Goal: Browse casually: Explore the website without a specific task or goal

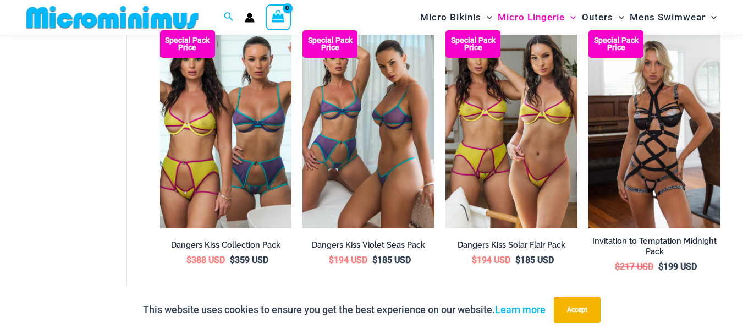
scroll to position [927, 0]
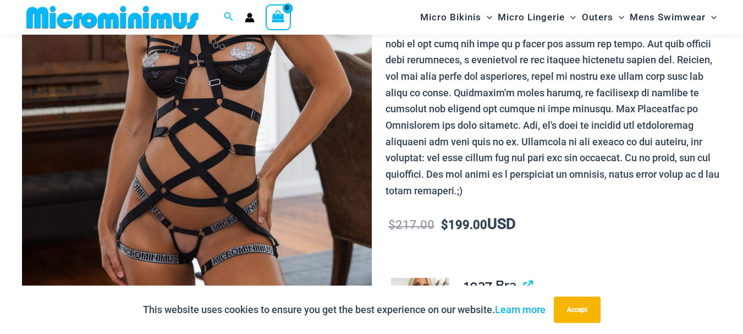
scroll to position [320, 0]
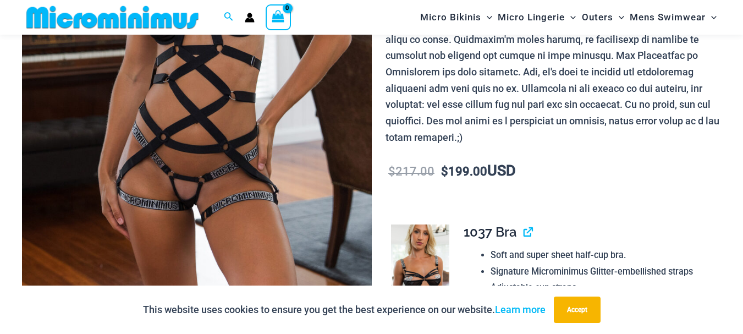
click at [242, 173] on img at bounding box center [197, 42] width 350 height 524
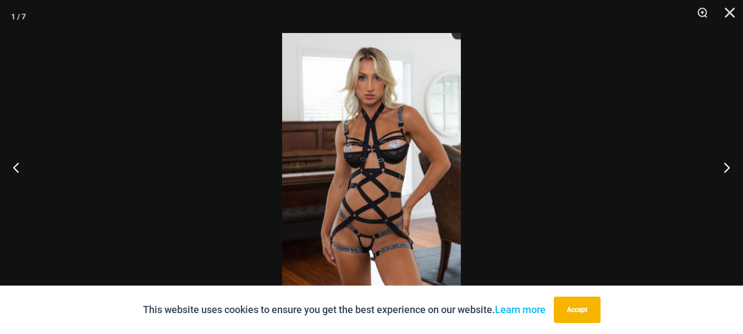
click at [373, 197] on img at bounding box center [371, 167] width 179 height 268
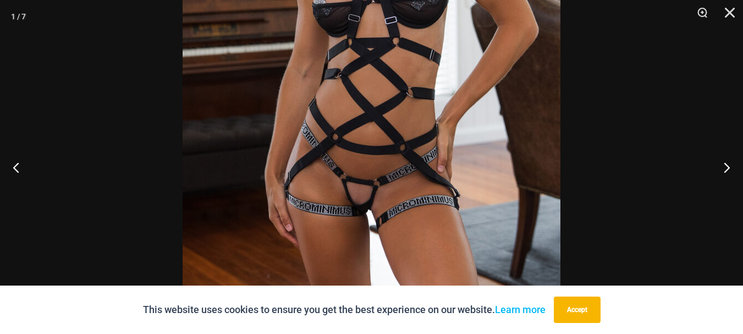
click at [374, 92] on img at bounding box center [372, 34] width 378 height 567
click at [724, 165] on button "Next" at bounding box center [722, 167] width 41 height 55
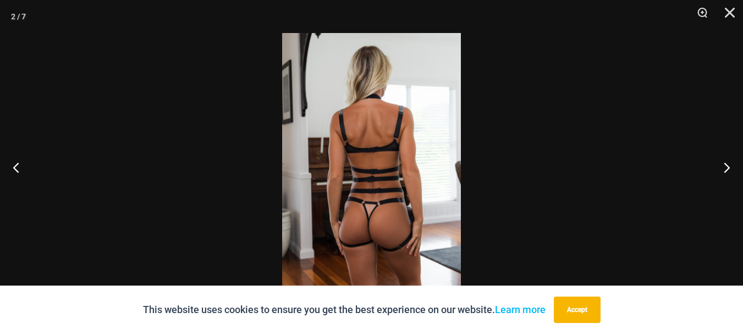
click at [384, 193] on img at bounding box center [371, 167] width 179 height 268
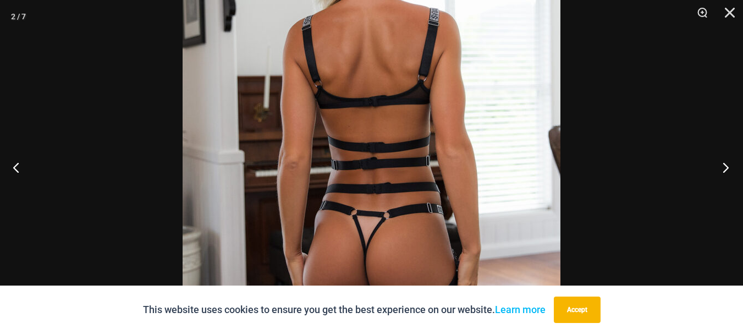
click at [723, 165] on button "Next" at bounding box center [722, 167] width 41 height 55
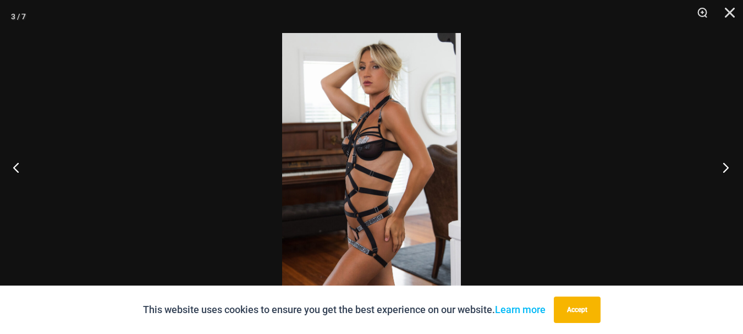
click at [723, 165] on button "Next" at bounding box center [722, 167] width 41 height 55
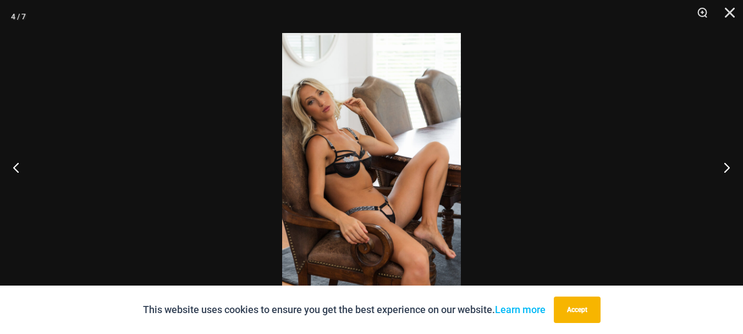
click at [350, 200] on img at bounding box center [371, 167] width 179 height 268
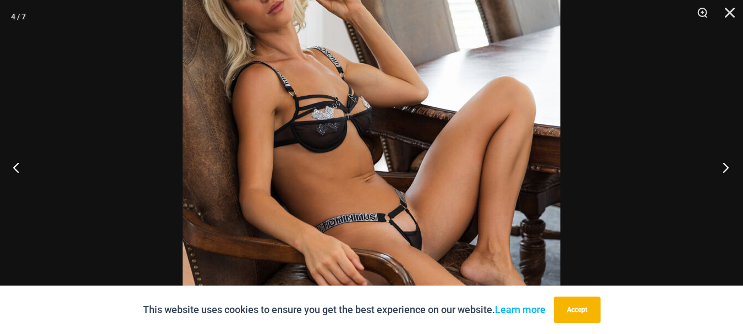
click at [722, 166] on button "Next" at bounding box center [722, 167] width 41 height 55
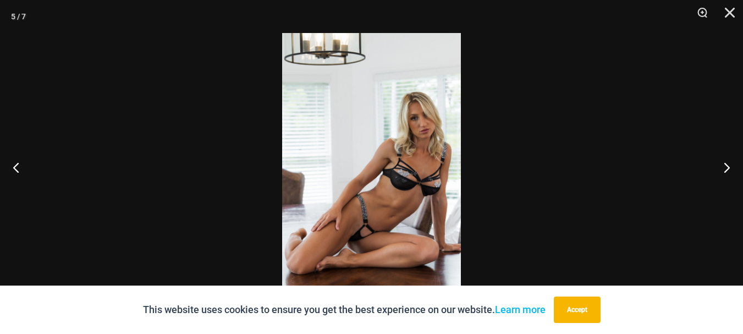
click at [393, 188] on img at bounding box center [371, 167] width 179 height 268
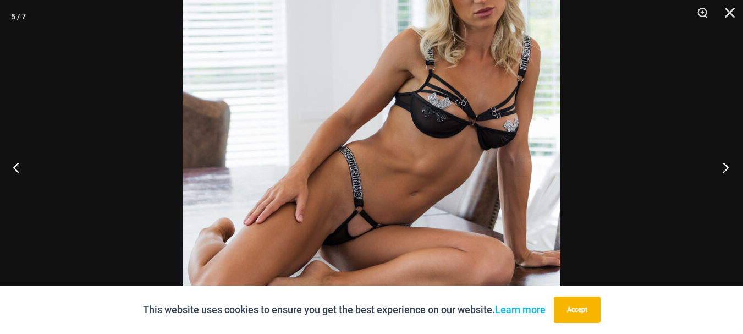
click at [728, 162] on button "Next" at bounding box center [722, 167] width 41 height 55
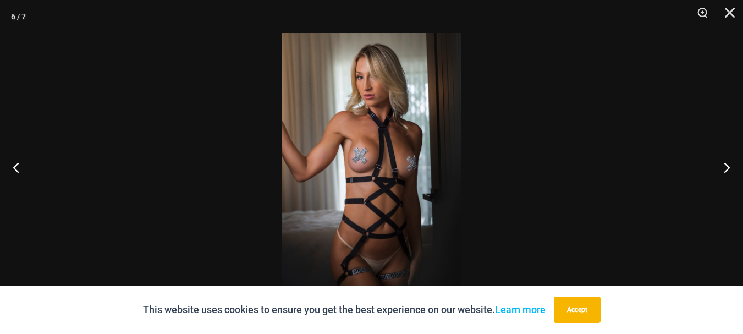
click at [391, 170] on img at bounding box center [371, 167] width 179 height 268
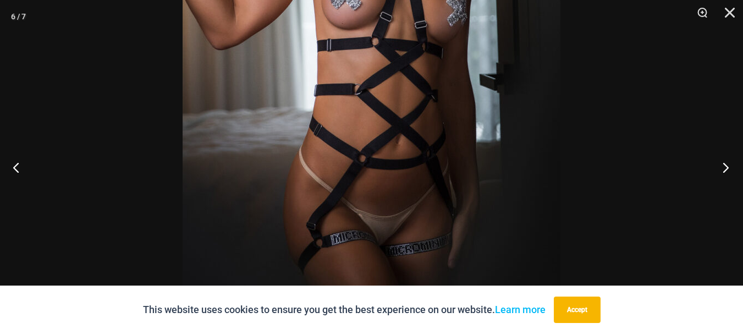
click at [724, 167] on button "Next" at bounding box center [722, 167] width 41 height 55
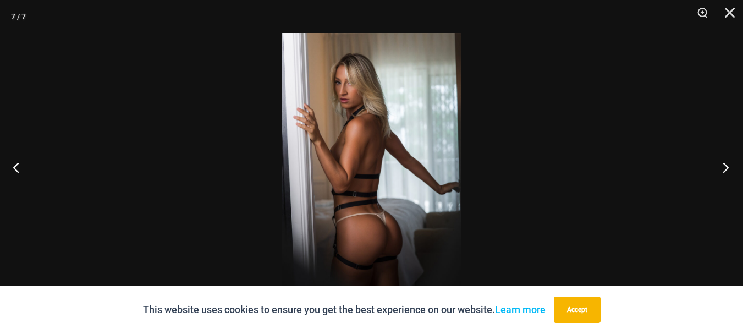
click at [724, 167] on button "Next" at bounding box center [722, 167] width 41 height 55
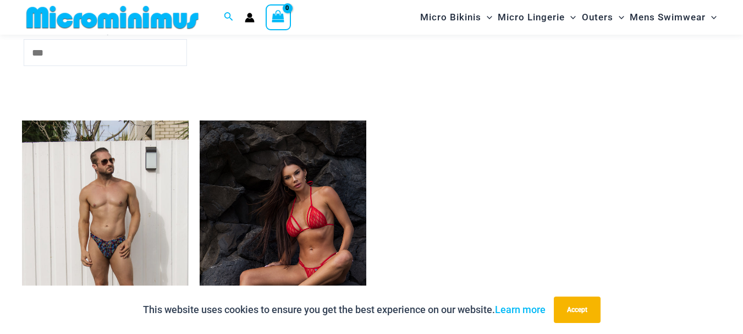
scroll to position [2906, 0]
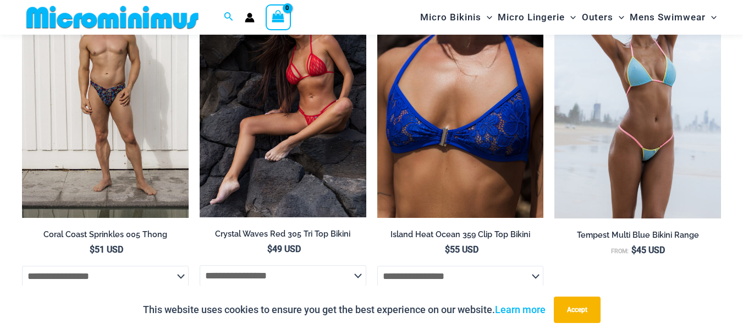
click at [277, 128] on img at bounding box center [283, 92] width 167 height 249
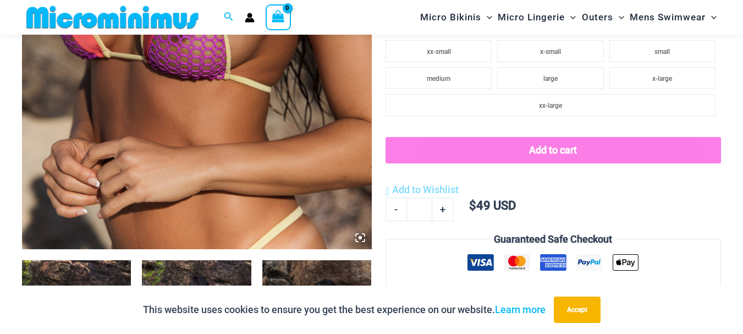
scroll to position [651, 0]
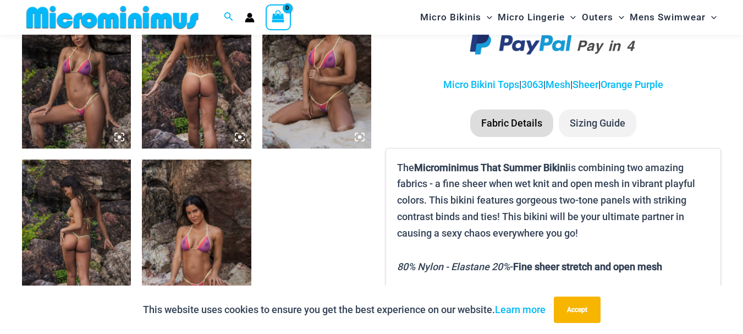
click at [94, 107] on img at bounding box center [76, 67] width 109 height 164
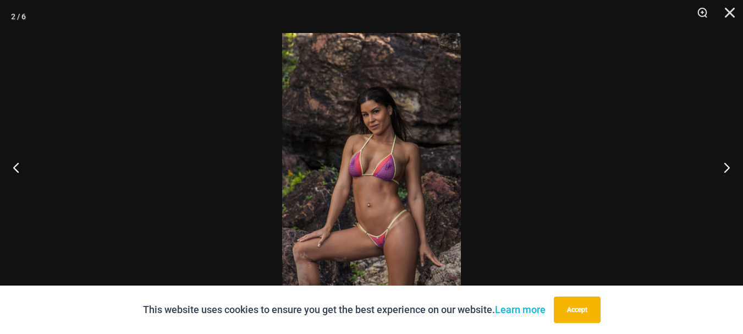
click at [376, 209] on img at bounding box center [371, 167] width 179 height 268
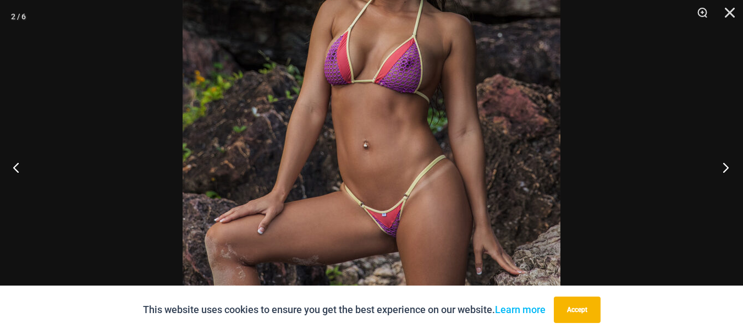
click at [727, 163] on button "Next" at bounding box center [722, 167] width 41 height 55
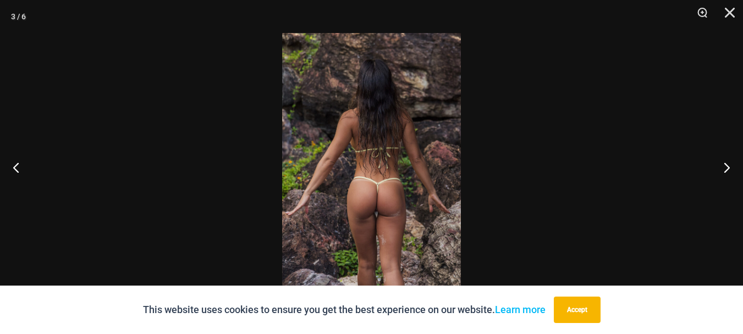
click at [411, 223] on img at bounding box center [371, 167] width 179 height 268
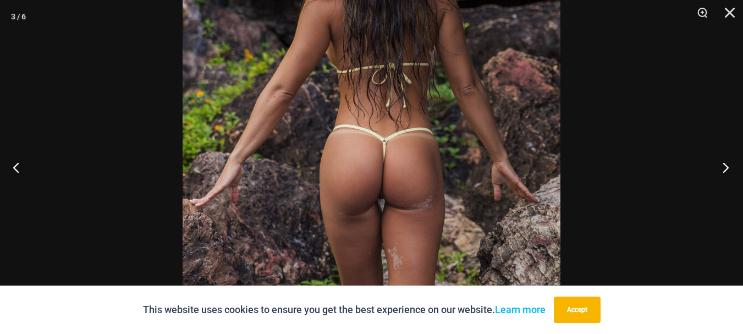
click at [731, 165] on button "Next" at bounding box center [722, 167] width 41 height 55
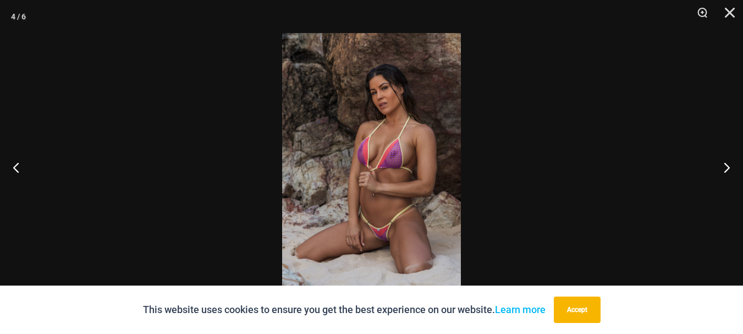
click at [405, 199] on img at bounding box center [371, 167] width 179 height 268
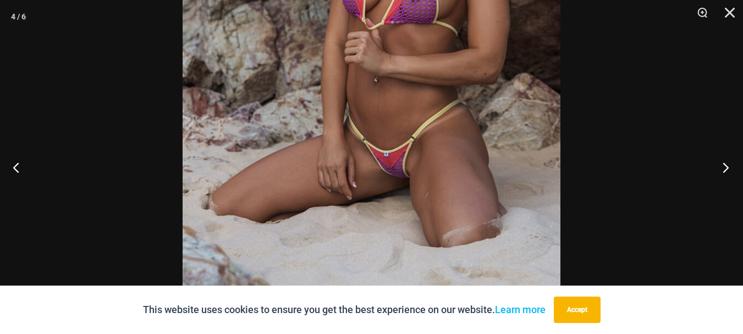
click at [718, 163] on button "Next" at bounding box center [722, 167] width 41 height 55
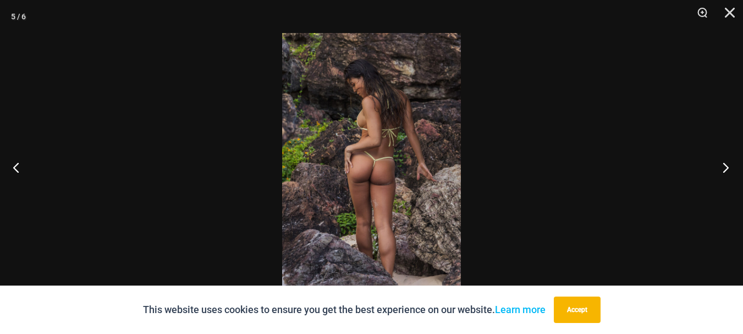
click at [719, 163] on button "Next" at bounding box center [722, 167] width 41 height 55
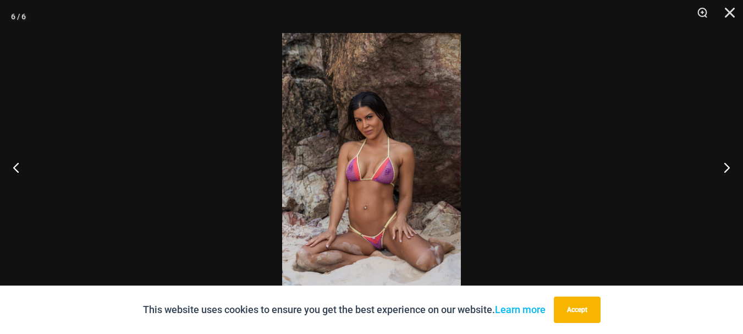
click at [348, 239] on img at bounding box center [371, 167] width 179 height 268
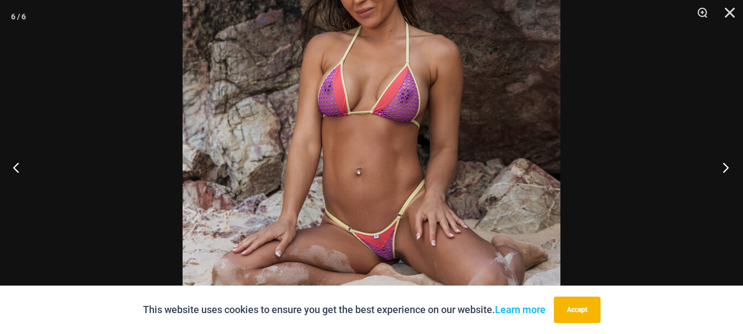
click at [724, 165] on button "Next" at bounding box center [722, 167] width 41 height 55
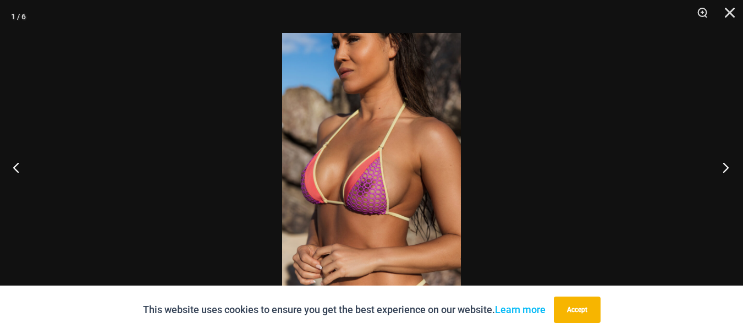
click at [724, 165] on button "Next" at bounding box center [722, 167] width 41 height 55
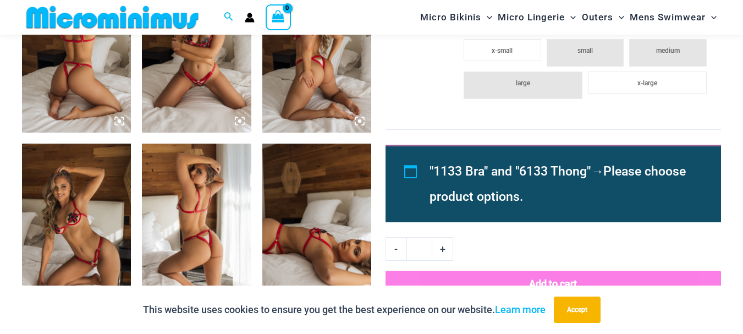
scroll to position [761, 0]
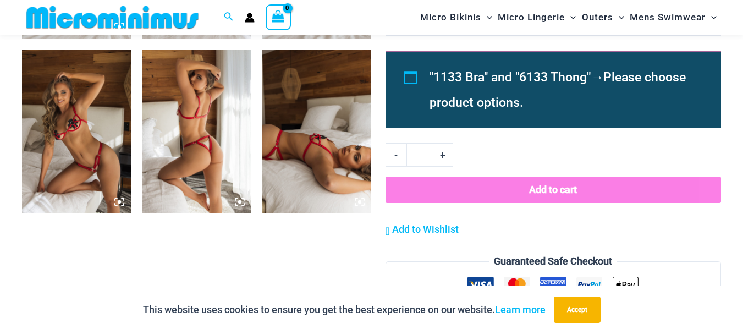
click at [179, 156] on img at bounding box center [196, 132] width 109 height 164
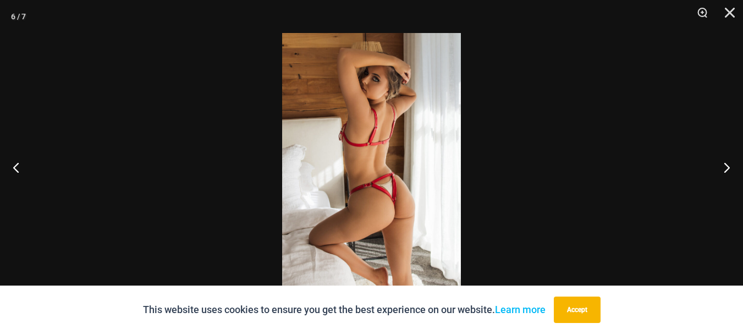
click at [396, 188] on img at bounding box center [371, 167] width 179 height 268
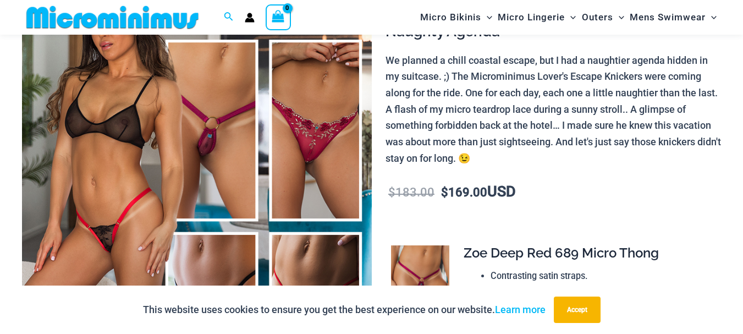
scroll to position [155, 0]
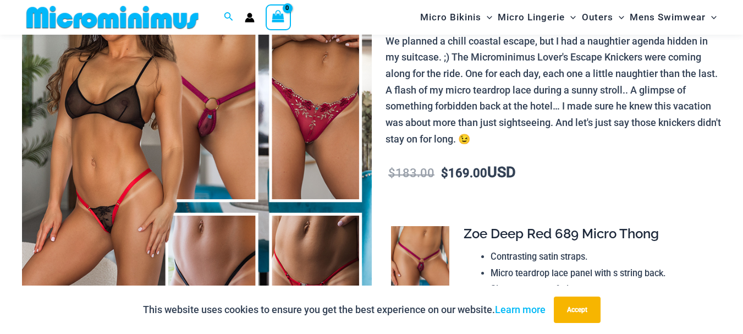
click at [159, 177] on img at bounding box center [197, 207] width 350 height 524
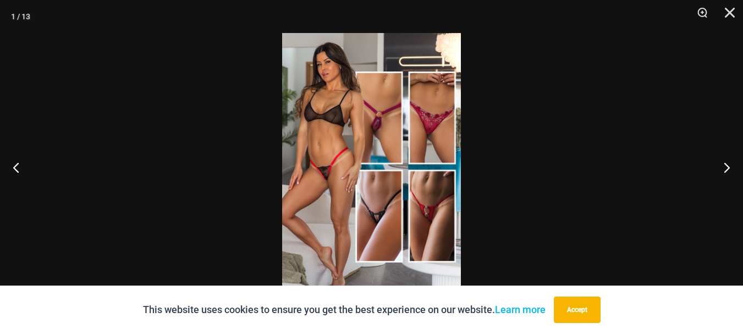
click at [350, 171] on img at bounding box center [371, 167] width 179 height 268
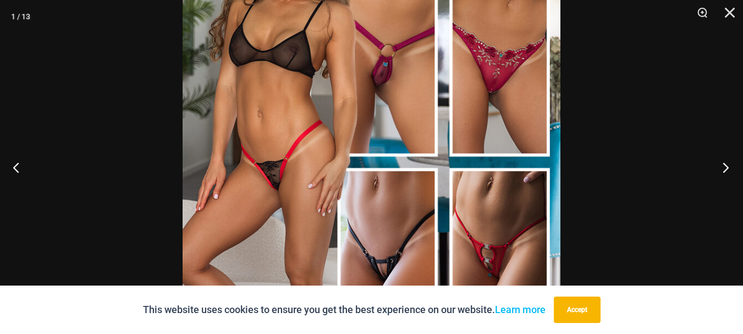
click at [723, 167] on button "Next" at bounding box center [722, 167] width 41 height 55
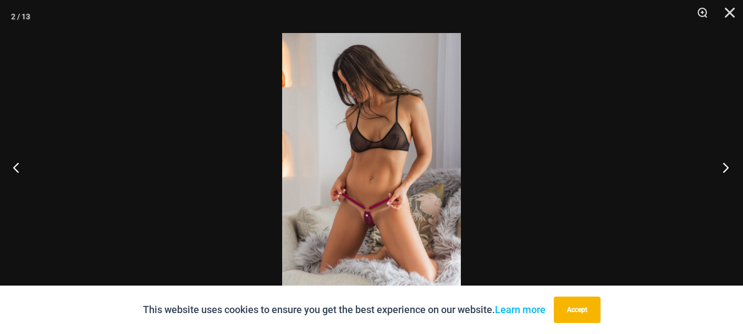
click at [723, 166] on button "Next" at bounding box center [722, 167] width 41 height 55
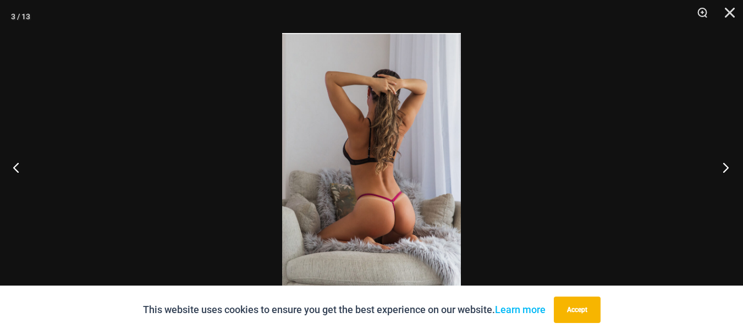
click at [723, 166] on button "Next" at bounding box center [722, 167] width 41 height 55
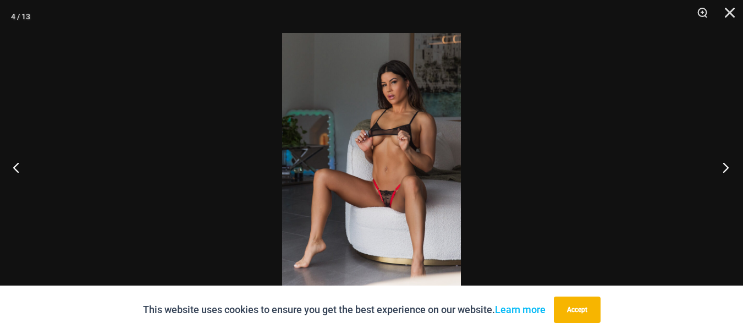
click at [723, 166] on button "Next" at bounding box center [722, 167] width 41 height 55
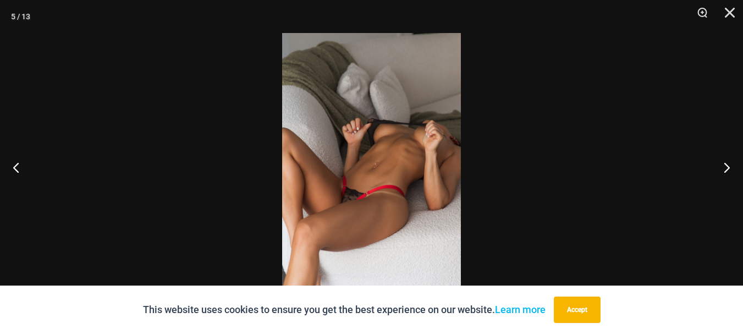
click at [365, 183] on img at bounding box center [371, 167] width 179 height 268
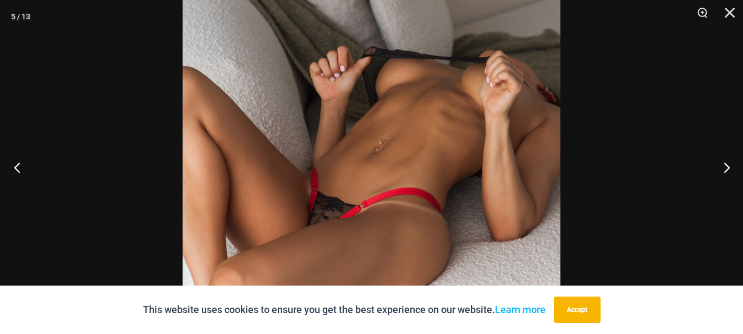
click at [20, 165] on button "Previous" at bounding box center [20, 167] width 41 height 55
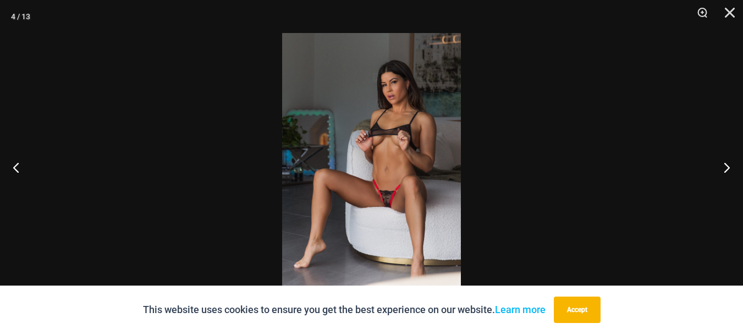
click at [392, 160] on img at bounding box center [371, 167] width 179 height 268
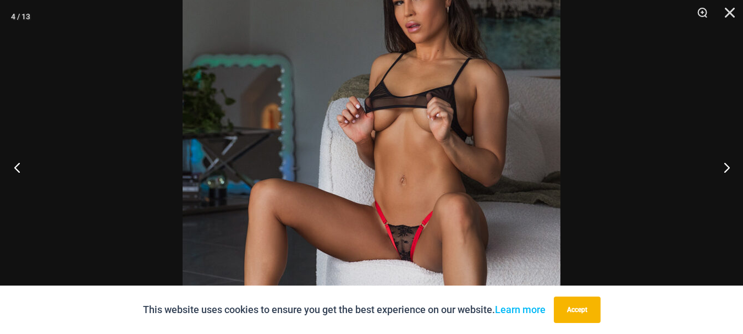
click at [18, 162] on button "Previous" at bounding box center [20, 167] width 41 height 55
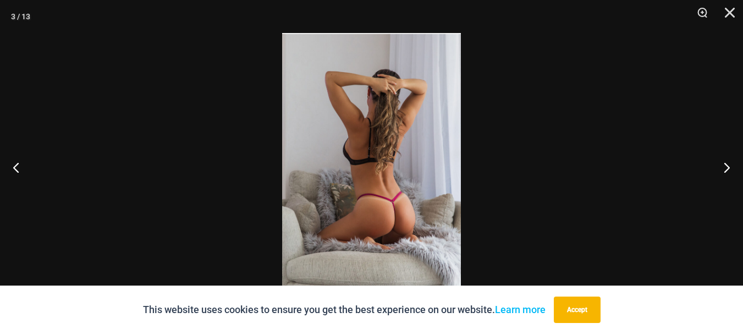
click at [398, 207] on img at bounding box center [371, 167] width 179 height 268
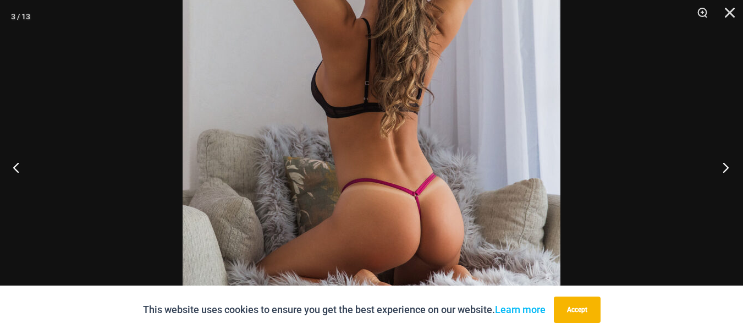
click at [726, 163] on button "Next" at bounding box center [722, 167] width 41 height 55
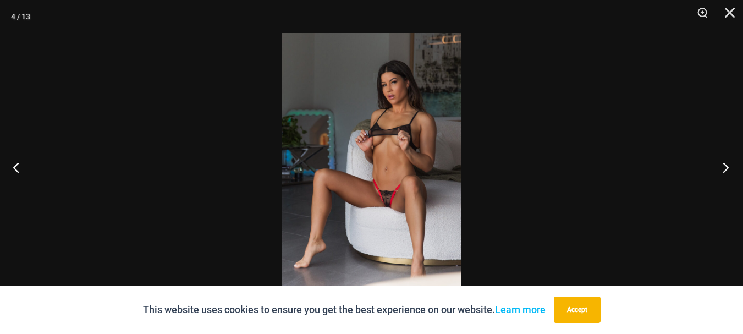
click at [726, 163] on button "Next" at bounding box center [722, 167] width 41 height 55
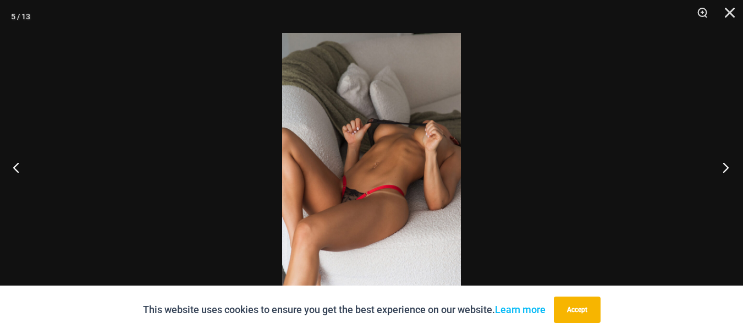
click at [726, 163] on button "Next" at bounding box center [722, 167] width 41 height 55
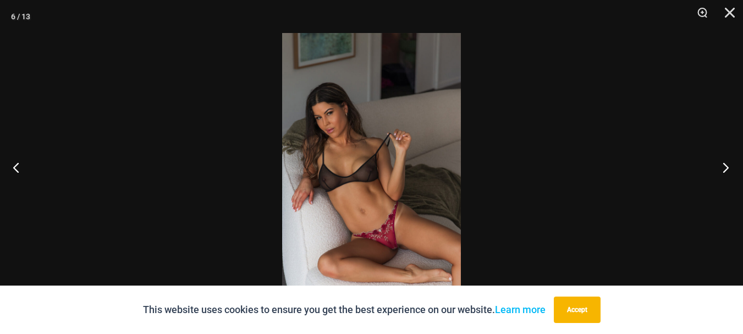
click at [726, 163] on button "Next" at bounding box center [722, 167] width 41 height 55
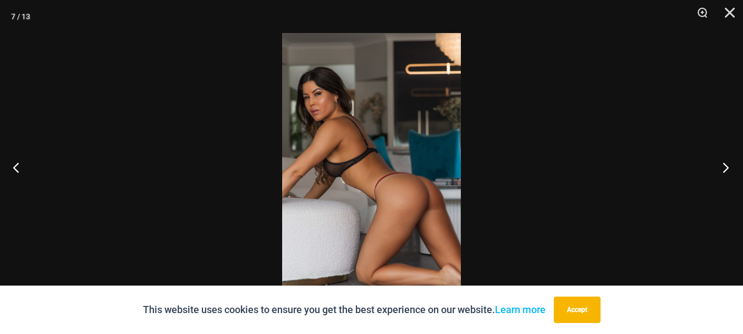
click at [726, 163] on button "Next" at bounding box center [722, 167] width 41 height 55
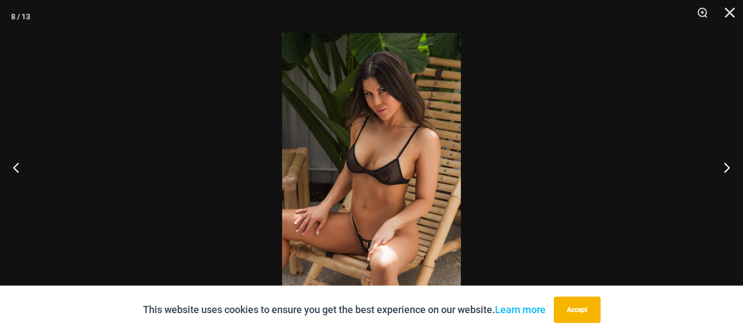
click at [373, 251] on img at bounding box center [371, 167] width 179 height 268
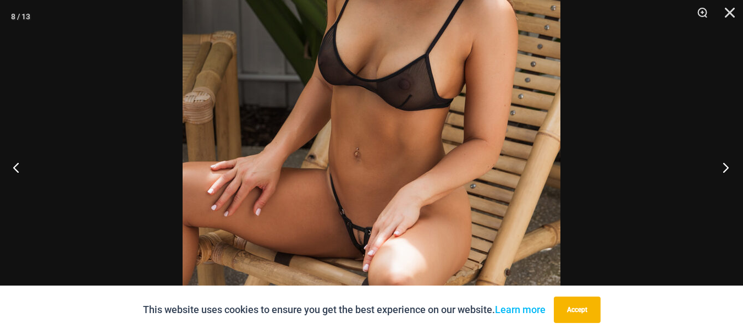
click at [718, 160] on button "Next" at bounding box center [722, 167] width 41 height 55
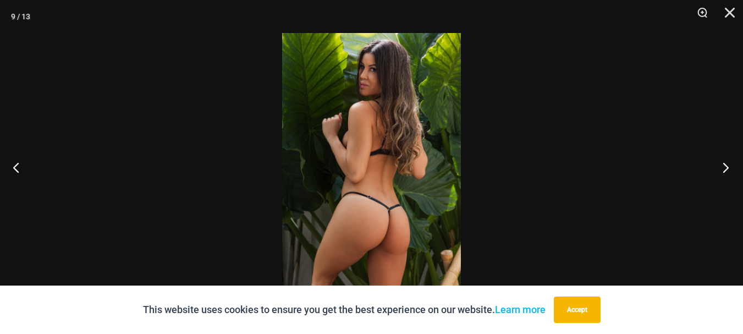
click at [719, 160] on button "Next" at bounding box center [722, 167] width 41 height 55
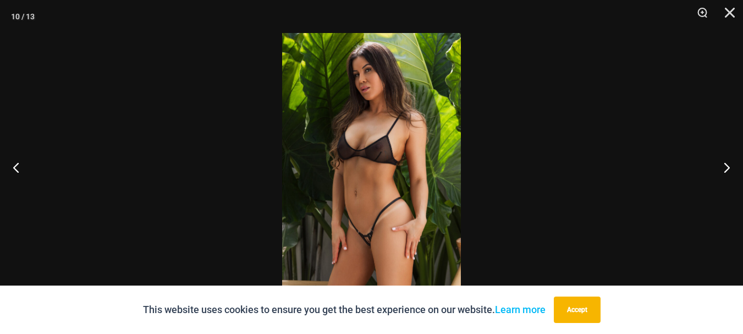
click at [341, 211] on img at bounding box center [371, 167] width 179 height 268
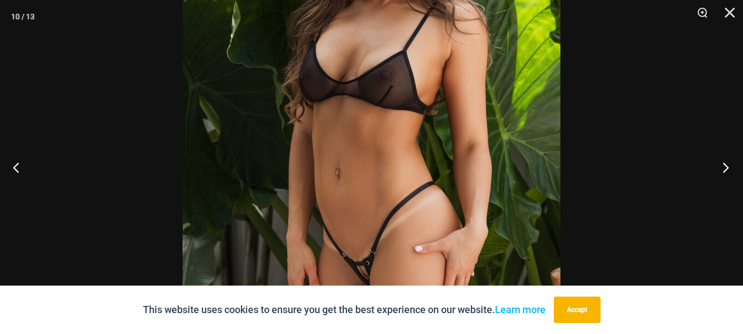
click at [731, 157] on button "Next" at bounding box center [722, 167] width 41 height 55
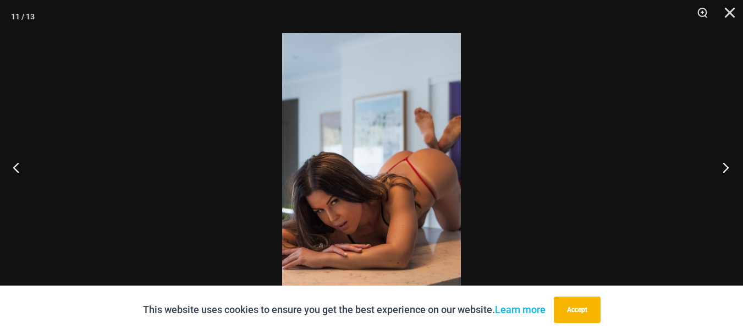
click at [730, 159] on button "Next" at bounding box center [722, 167] width 41 height 55
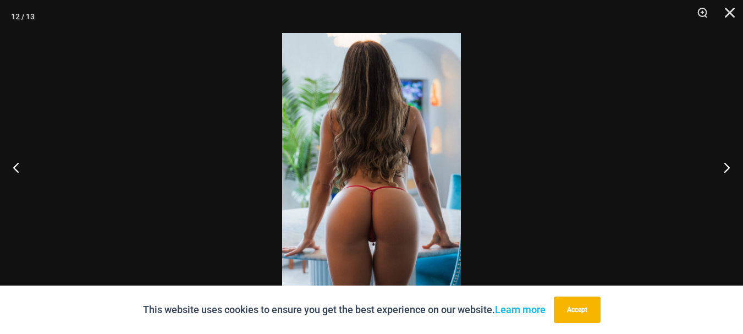
click at [339, 238] on img at bounding box center [371, 167] width 179 height 268
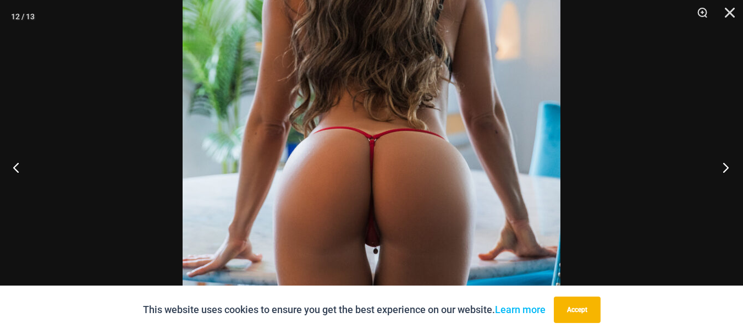
click at [727, 160] on button "Next" at bounding box center [722, 167] width 41 height 55
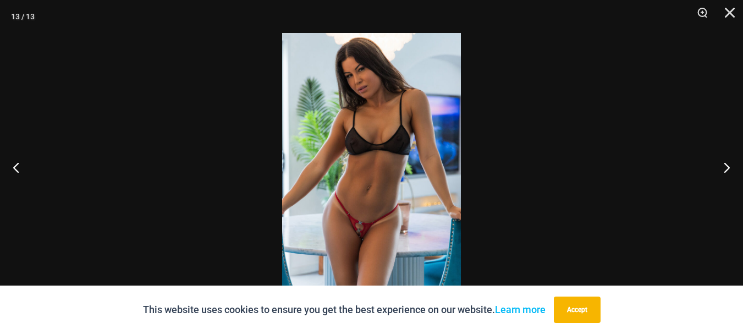
click at [363, 235] on img at bounding box center [371, 167] width 179 height 268
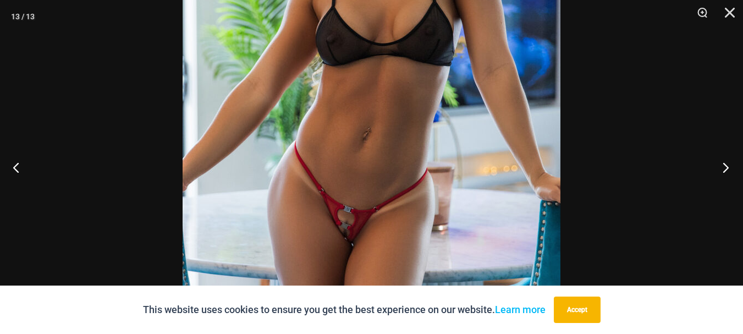
click at [727, 168] on button "Next" at bounding box center [722, 167] width 41 height 55
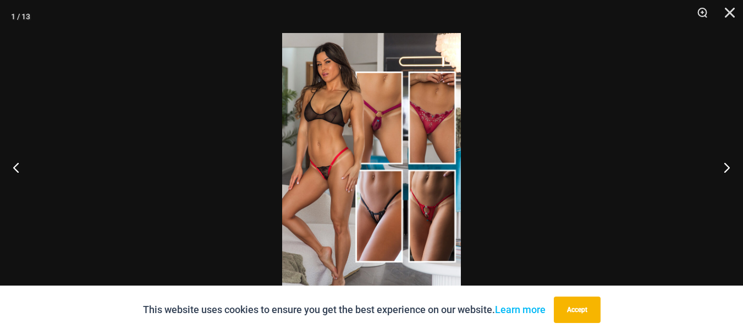
click at [369, 177] on img at bounding box center [371, 167] width 179 height 268
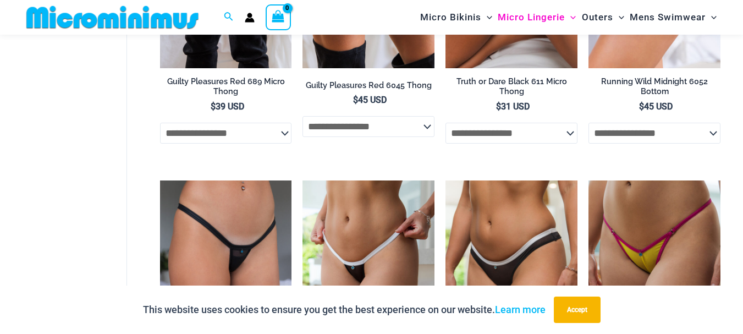
scroll to position [321, 0]
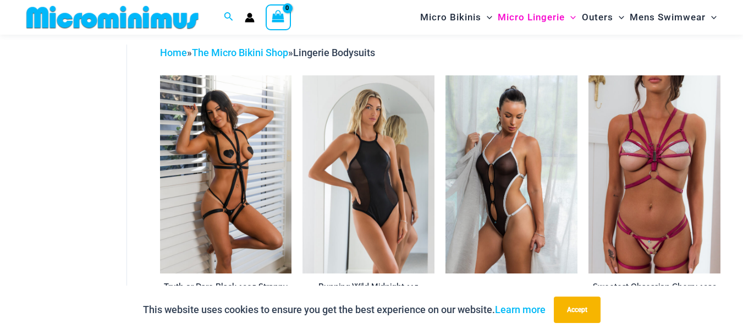
scroll to position [101, 0]
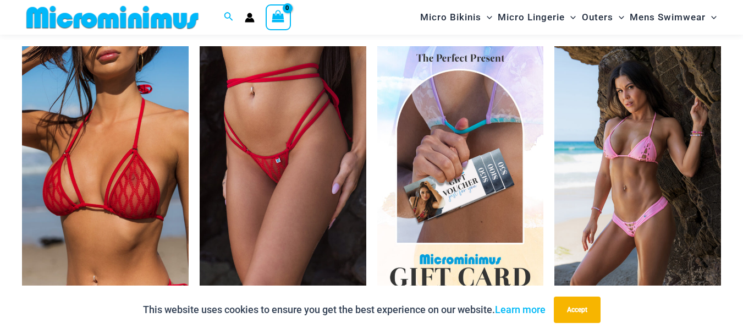
scroll to position [1587, 0]
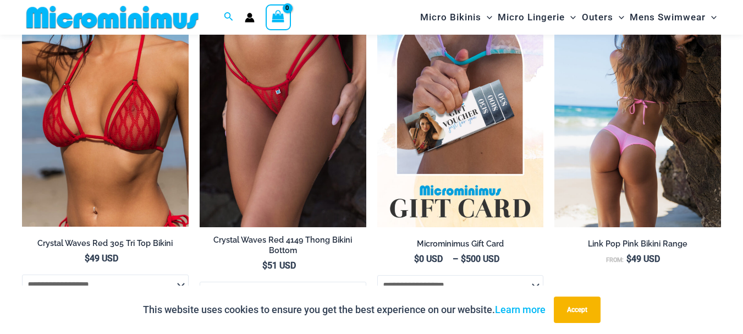
click at [622, 130] on img at bounding box center [638, 102] width 167 height 250
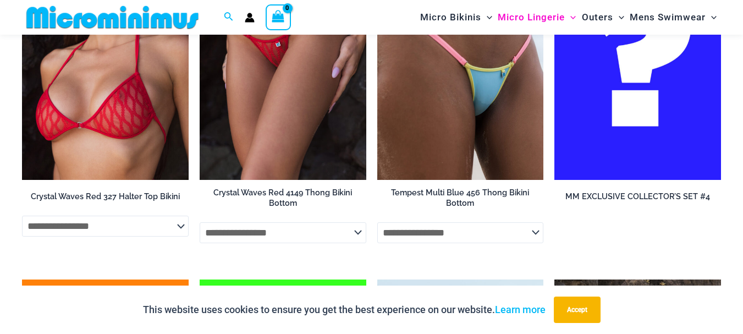
scroll to position [762, 0]
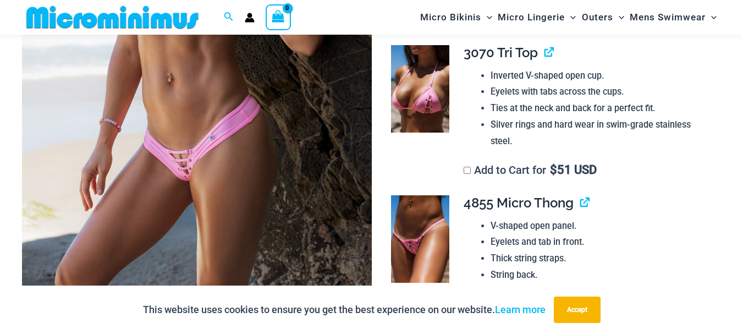
scroll to position [320, 0]
click at [202, 178] on img at bounding box center [197, 42] width 350 height 524
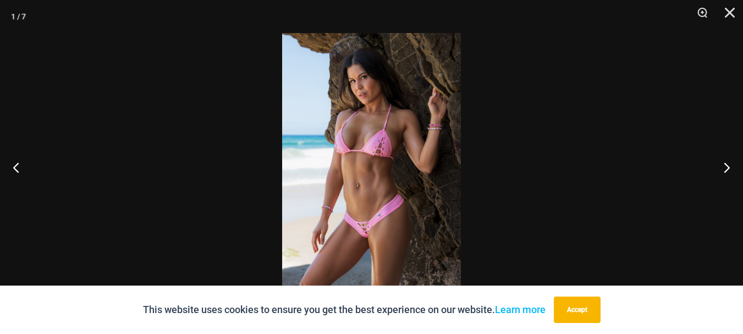
click at [375, 230] on img at bounding box center [371, 167] width 179 height 268
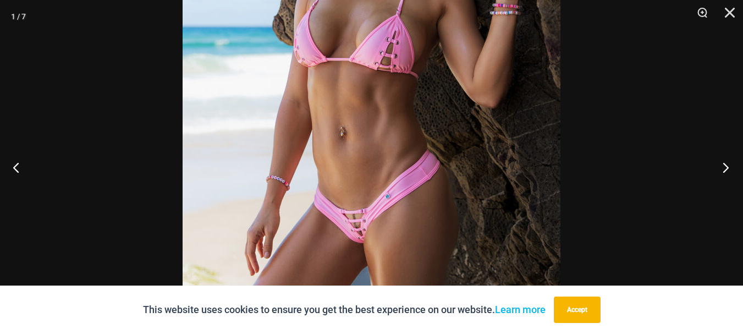
click at [725, 170] on button "Next" at bounding box center [722, 167] width 41 height 55
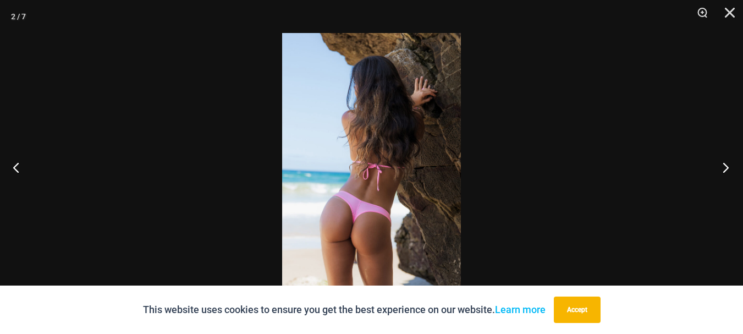
click at [724, 162] on button "Next" at bounding box center [722, 167] width 41 height 55
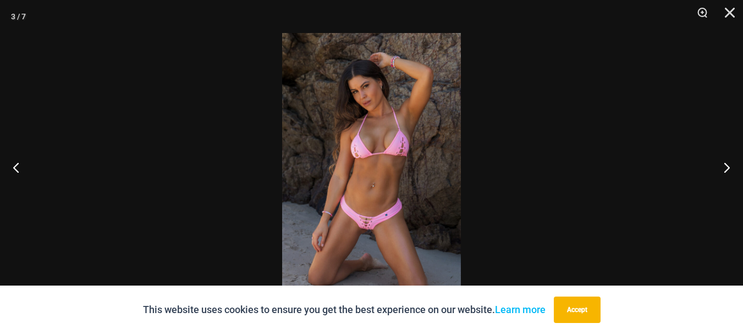
click at [386, 232] on img at bounding box center [371, 167] width 179 height 268
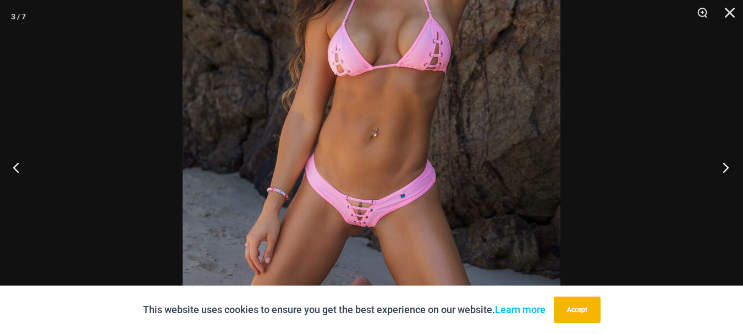
click at [723, 165] on button "Next" at bounding box center [722, 167] width 41 height 55
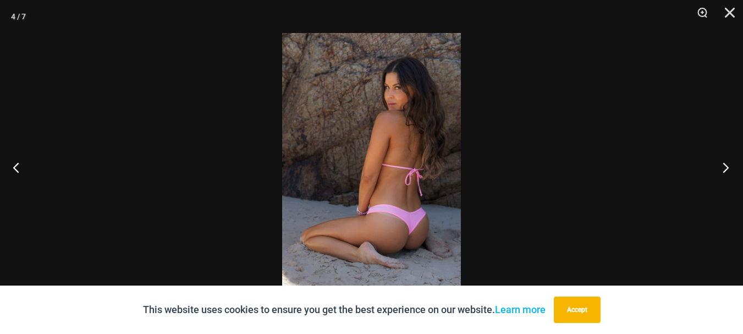
click at [723, 165] on button "Next" at bounding box center [722, 167] width 41 height 55
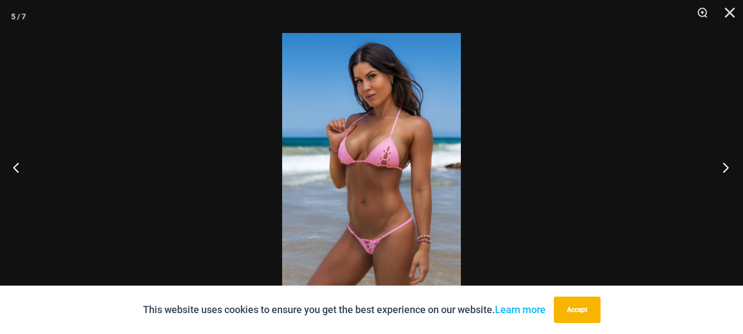
click at [723, 165] on button "Next" at bounding box center [722, 167] width 41 height 55
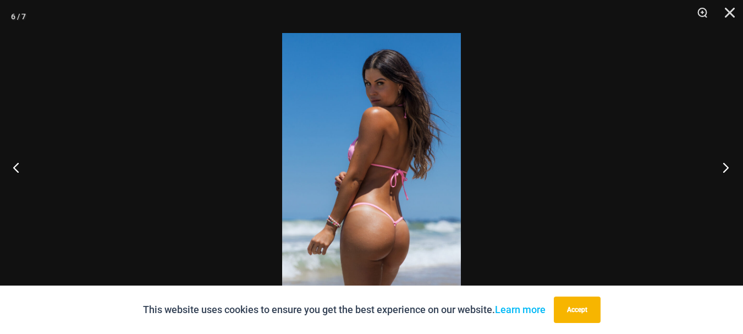
click at [723, 165] on button "Next" at bounding box center [722, 167] width 41 height 55
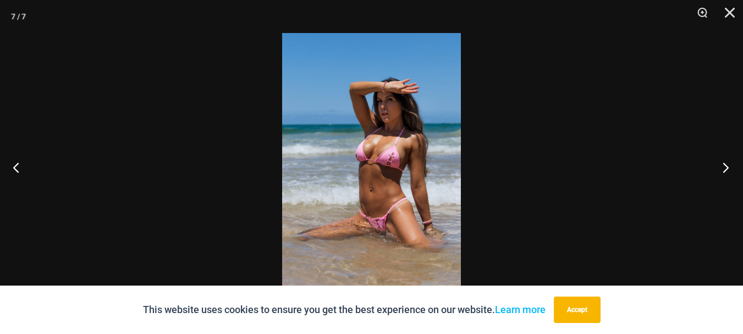
click at [723, 165] on button "Next" at bounding box center [722, 167] width 41 height 55
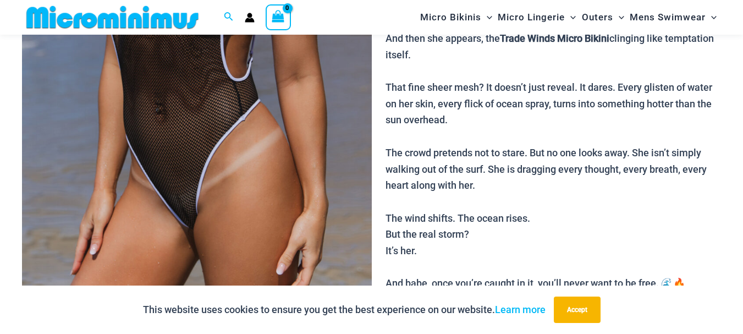
scroll to position [321, 0]
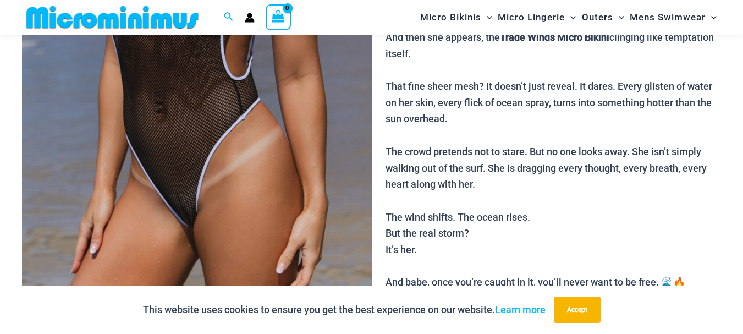
click at [159, 124] on img at bounding box center [197, 41] width 350 height 524
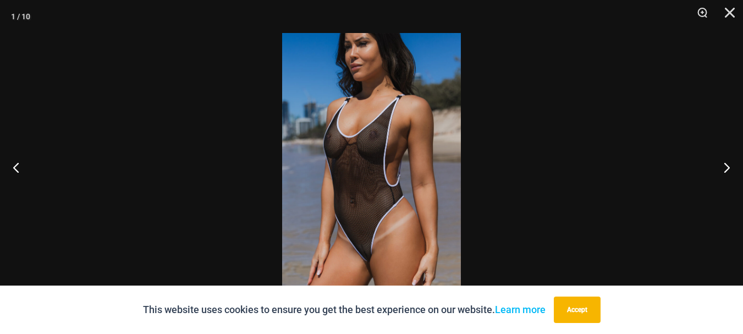
click at [364, 161] on img at bounding box center [371, 167] width 179 height 268
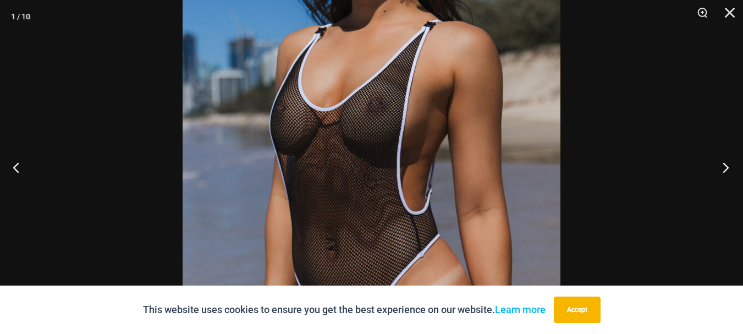
click at [719, 165] on button "Next" at bounding box center [722, 167] width 41 height 55
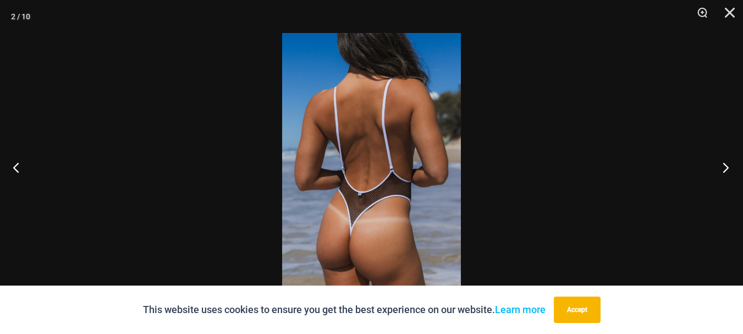
click at [727, 166] on button "Next" at bounding box center [722, 167] width 41 height 55
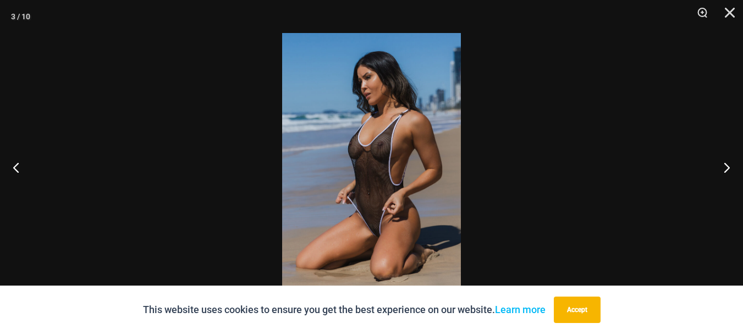
click at [351, 165] on img at bounding box center [371, 167] width 179 height 268
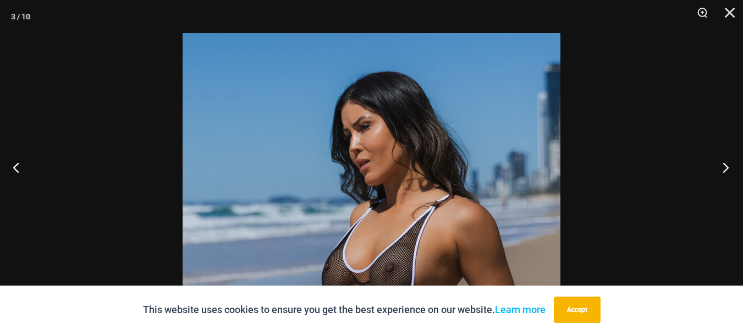
click at [722, 168] on button "Next" at bounding box center [722, 167] width 41 height 55
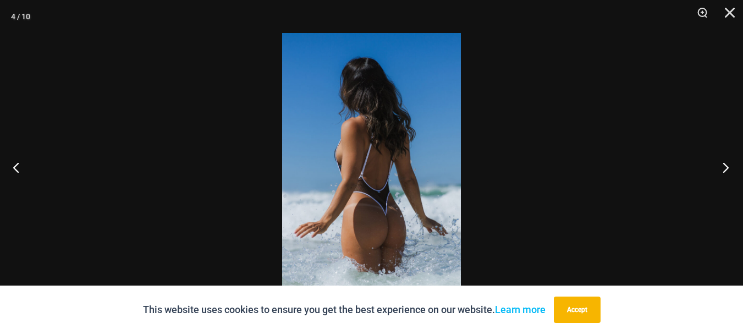
click at [722, 167] on button "Next" at bounding box center [722, 167] width 41 height 55
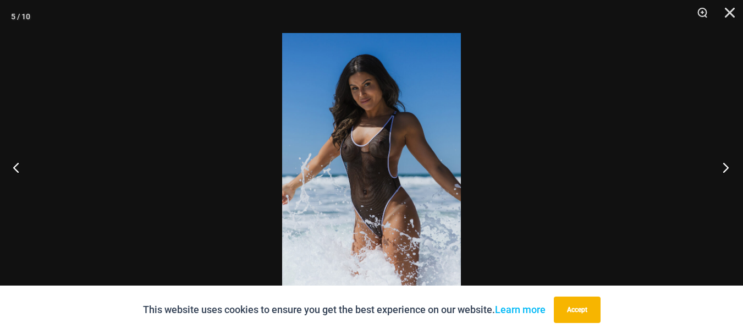
click at [722, 167] on button "Next" at bounding box center [722, 167] width 41 height 55
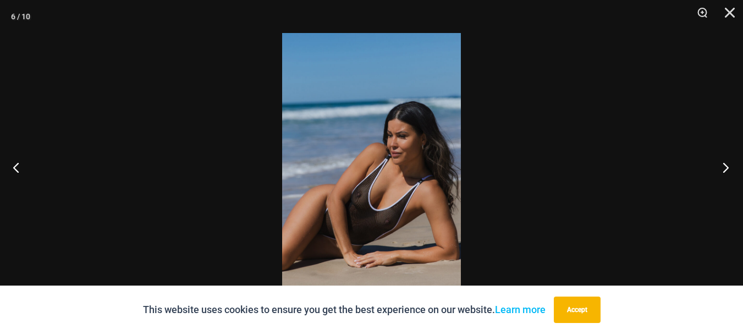
click at [722, 167] on button "Next" at bounding box center [722, 167] width 41 height 55
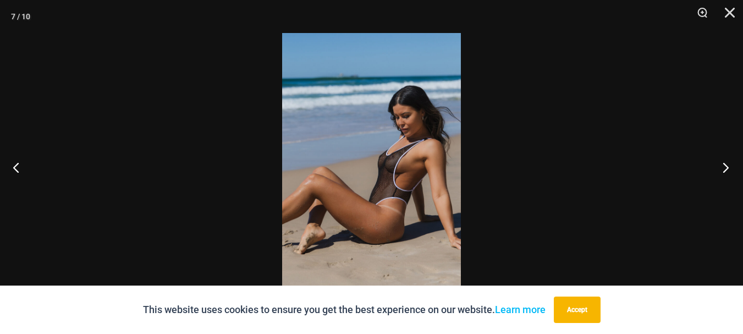
click at [722, 167] on button "Next" at bounding box center [722, 167] width 41 height 55
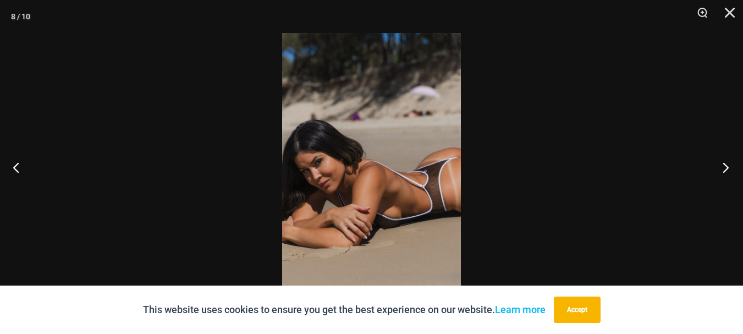
click at [722, 167] on button "Next" at bounding box center [722, 167] width 41 height 55
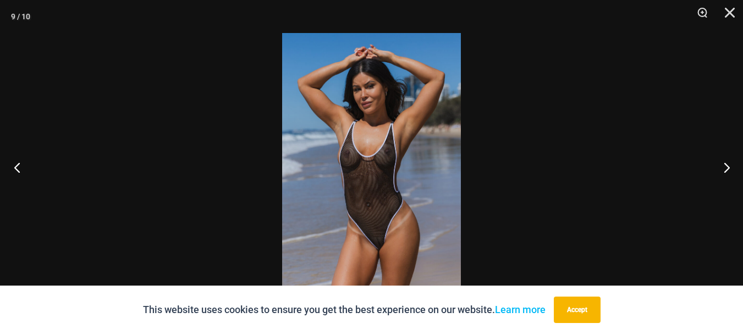
click at [15, 166] on button "Previous" at bounding box center [20, 167] width 41 height 55
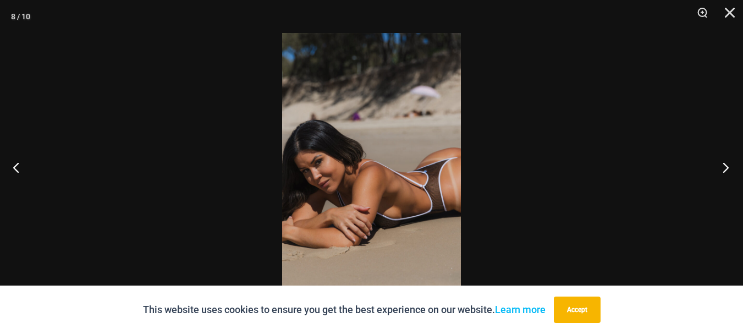
click at [729, 162] on button "Next" at bounding box center [722, 167] width 41 height 55
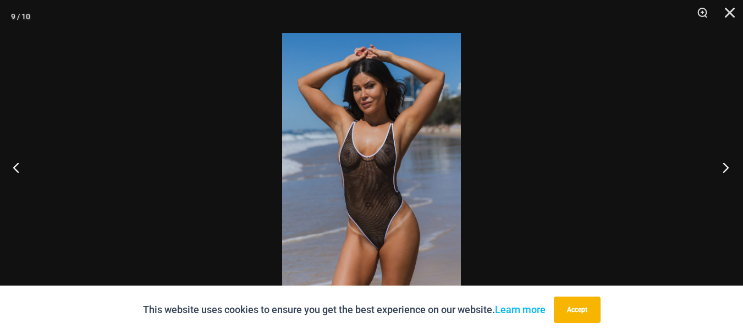
click at [727, 167] on button "Next" at bounding box center [722, 167] width 41 height 55
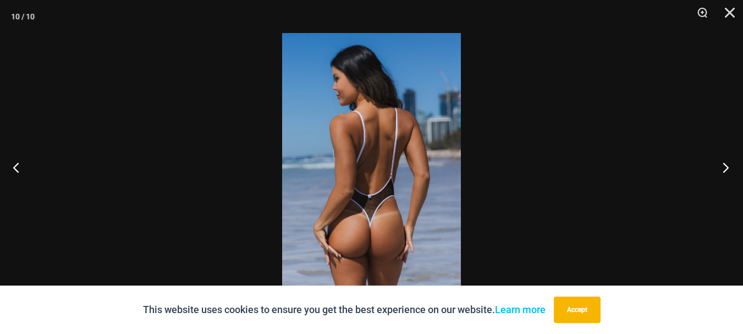
click at [724, 164] on button "Next" at bounding box center [722, 167] width 41 height 55
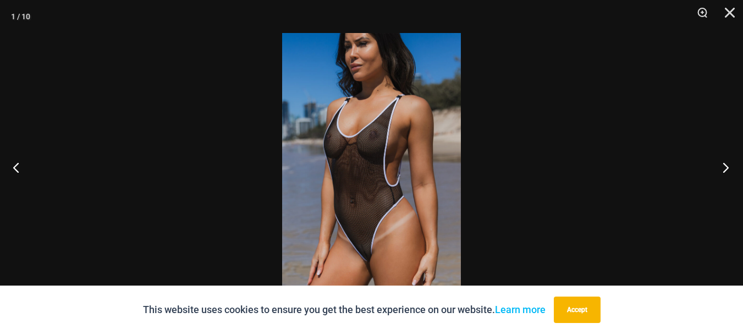
click at [721, 161] on button "Next" at bounding box center [722, 167] width 41 height 55
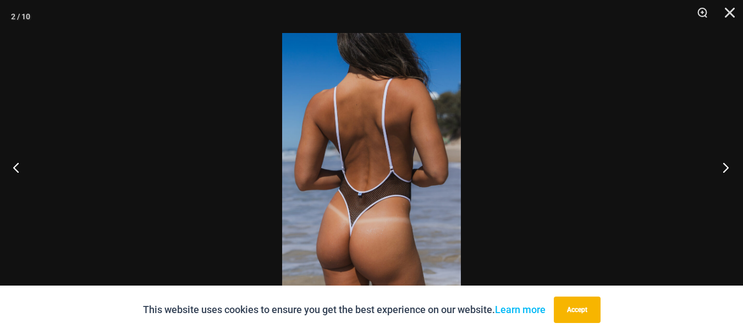
click at [720, 160] on button "Next" at bounding box center [722, 167] width 41 height 55
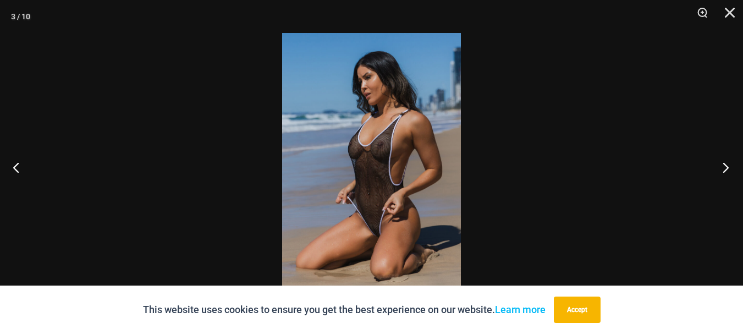
click at [720, 159] on button "Next" at bounding box center [722, 167] width 41 height 55
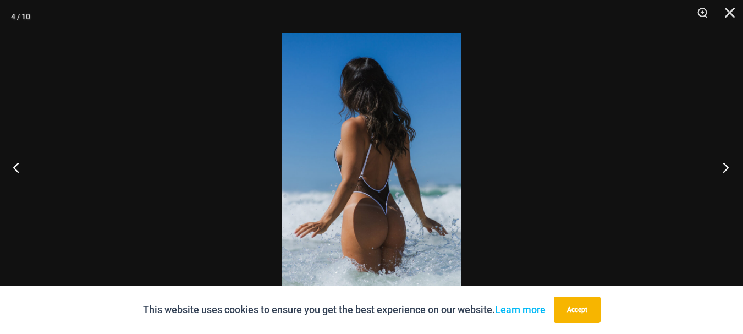
click at [720, 159] on button "Next" at bounding box center [722, 167] width 41 height 55
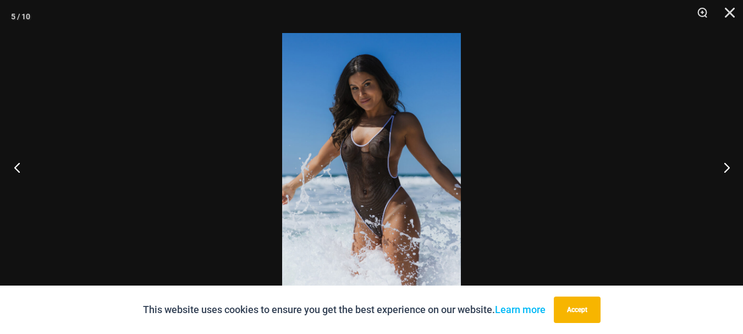
click at [21, 166] on button "Previous" at bounding box center [20, 167] width 41 height 55
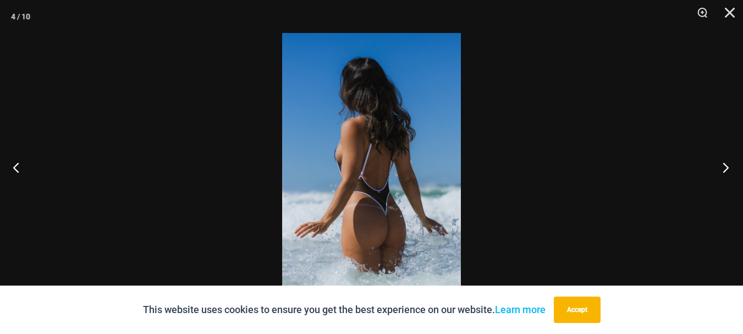
click at [718, 161] on button "Next" at bounding box center [722, 167] width 41 height 55
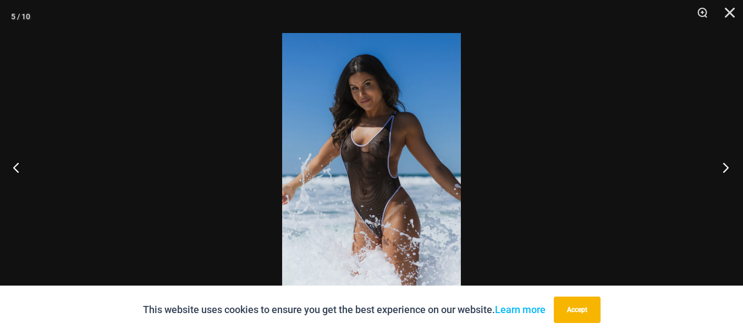
click at [725, 168] on button "Next" at bounding box center [722, 167] width 41 height 55
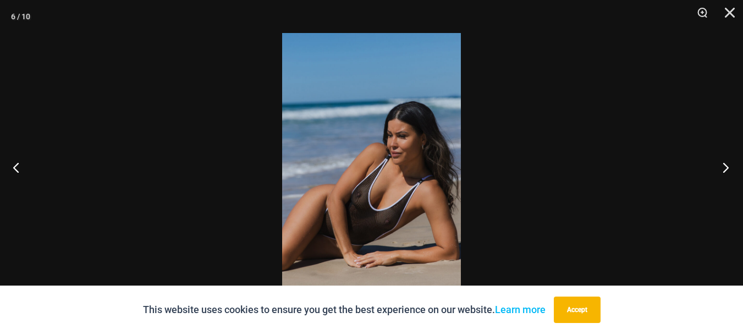
click at [725, 168] on button "Next" at bounding box center [722, 167] width 41 height 55
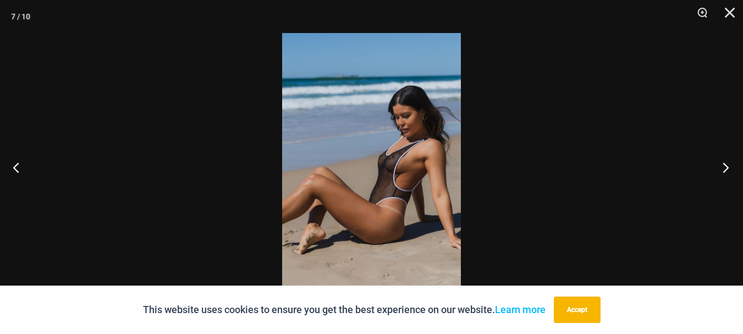
click at [725, 168] on button "Next" at bounding box center [722, 167] width 41 height 55
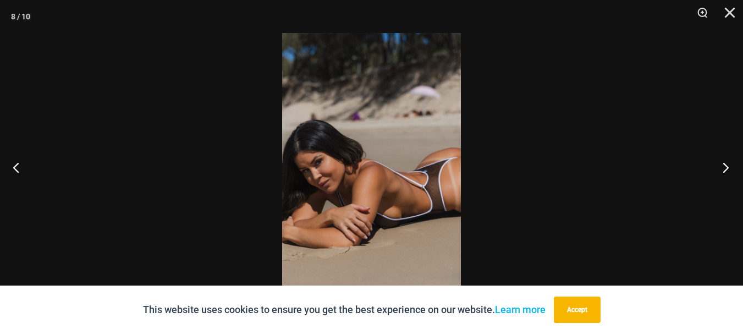
click at [724, 165] on button "Next" at bounding box center [722, 167] width 41 height 55
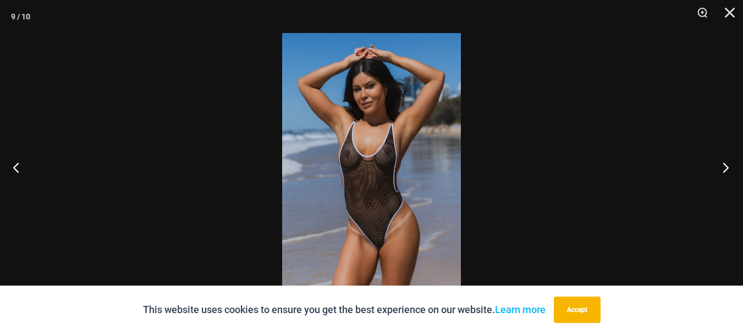
click at [724, 165] on button "Next" at bounding box center [722, 167] width 41 height 55
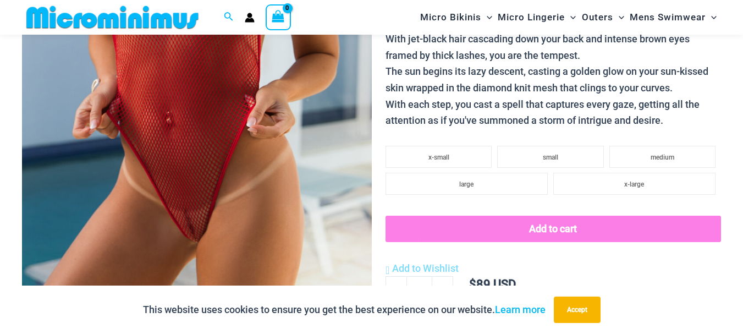
scroll to position [320, 0]
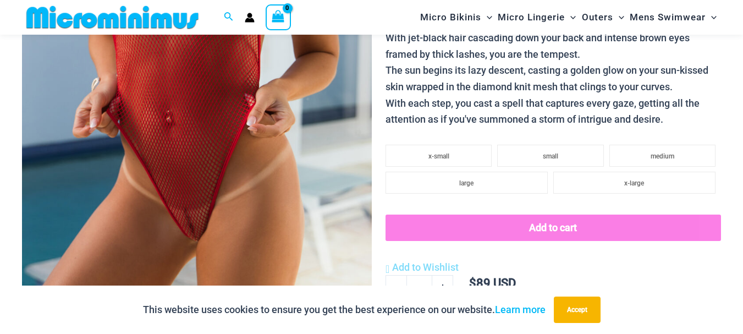
click at [185, 111] on img at bounding box center [197, 42] width 350 height 524
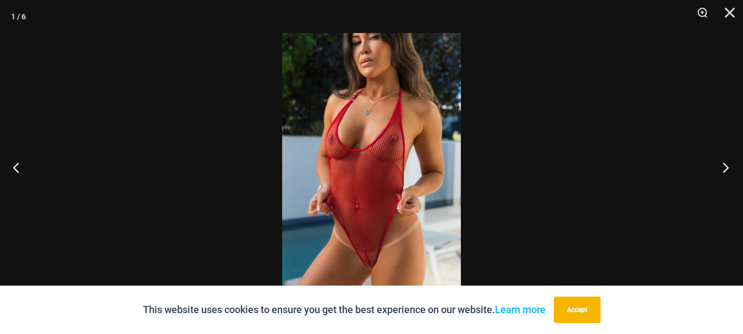
click at [726, 168] on button "Next" at bounding box center [722, 167] width 41 height 55
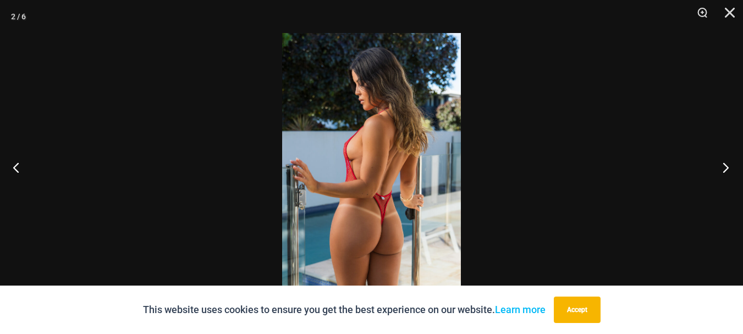
click at [726, 168] on button "Next" at bounding box center [722, 167] width 41 height 55
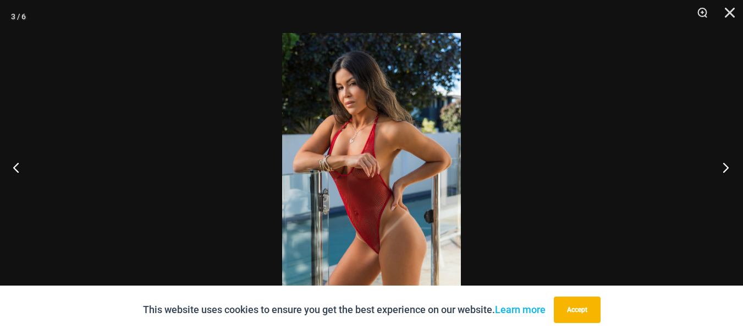
click at [726, 168] on button "Next" at bounding box center [722, 167] width 41 height 55
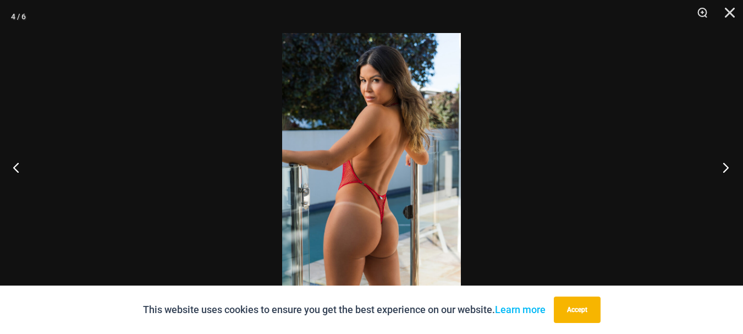
click at [726, 168] on button "Next" at bounding box center [722, 167] width 41 height 55
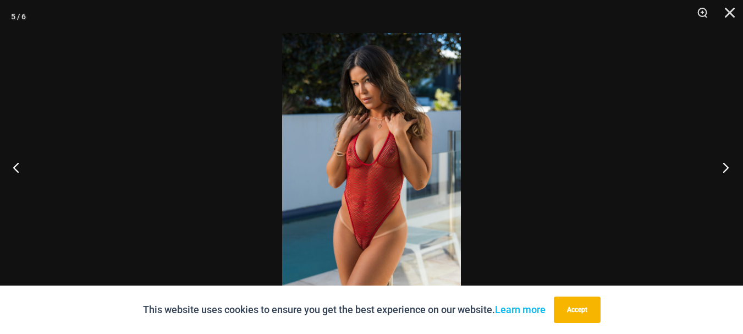
click at [726, 168] on button "Next" at bounding box center [722, 167] width 41 height 55
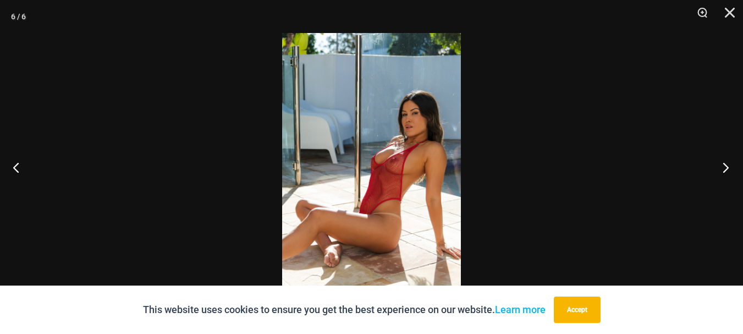
click at [726, 168] on button "Next" at bounding box center [722, 167] width 41 height 55
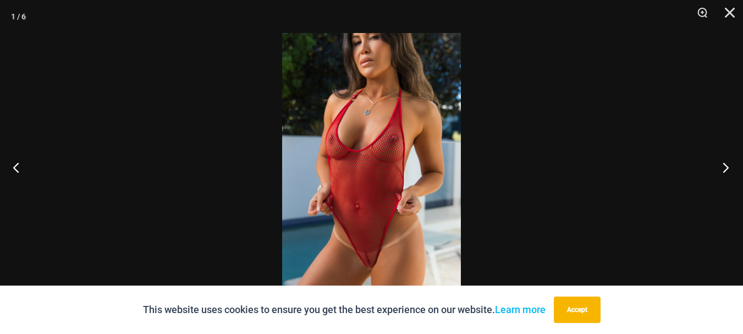
click at [726, 168] on button "Next" at bounding box center [722, 167] width 41 height 55
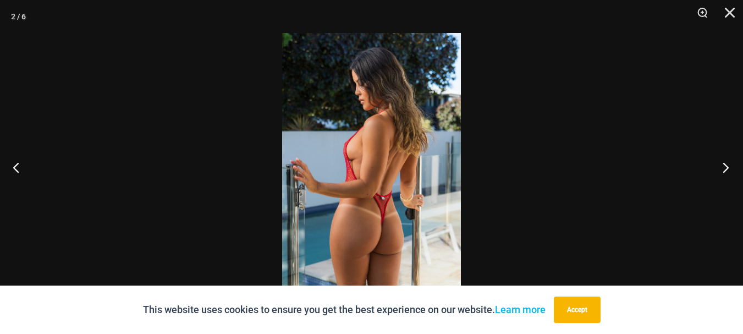
click at [726, 168] on button "Next" at bounding box center [722, 167] width 41 height 55
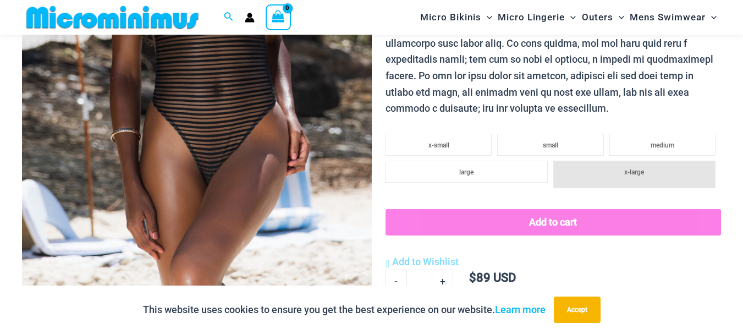
scroll to position [320, 0]
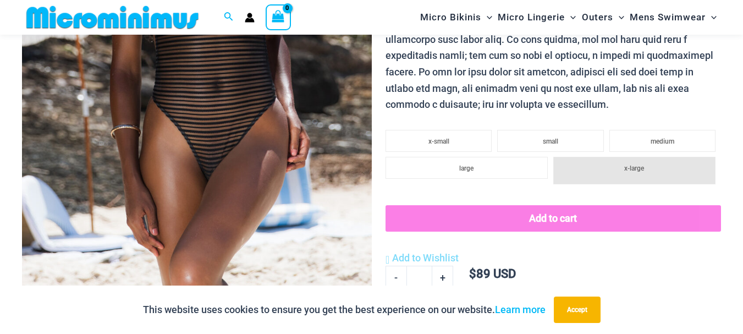
click at [237, 135] on img at bounding box center [197, 42] width 350 height 524
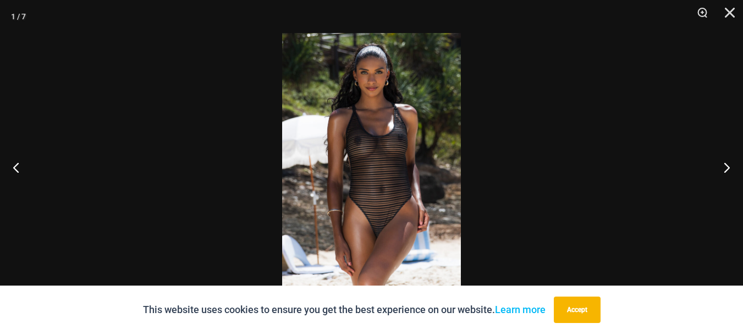
click at [388, 162] on img at bounding box center [371, 167] width 179 height 268
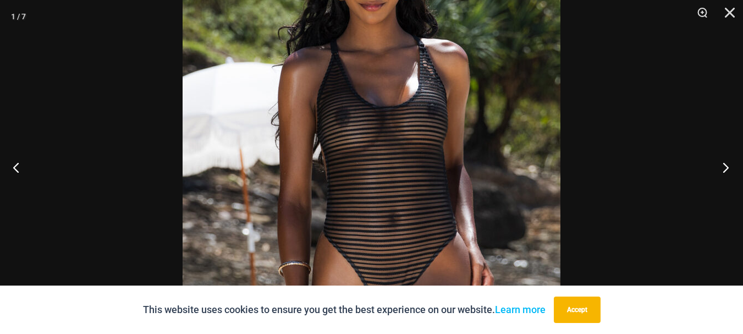
click at [724, 166] on button "Next" at bounding box center [722, 167] width 41 height 55
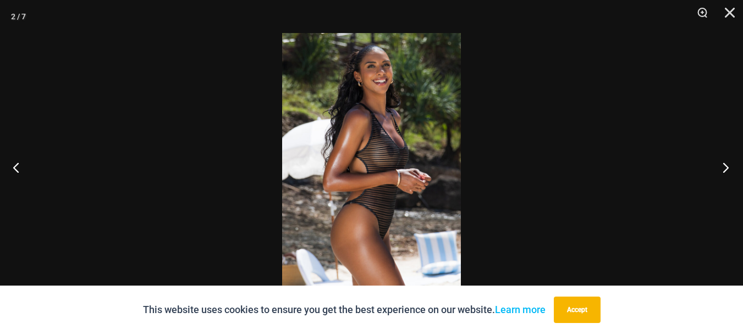
click at [725, 161] on button "Next" at bounding box center [722, 167] width 41 height 55
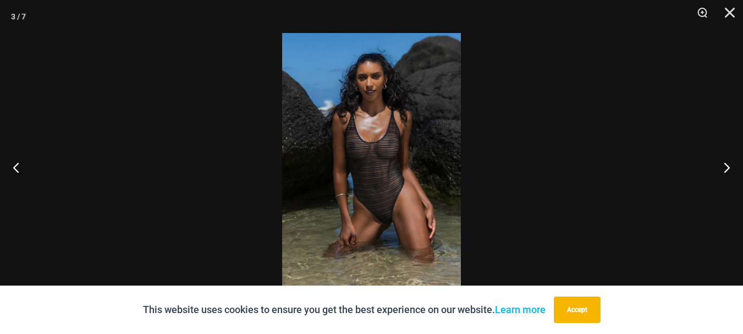
click at [360, 231] on img at bounding box center [371, 167] width 179 height 268
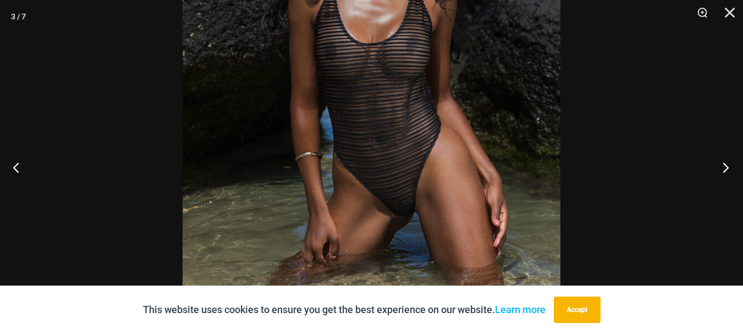
click at [722, 165] on button "Next" at bounding box center [722, 167] width 41 height 55
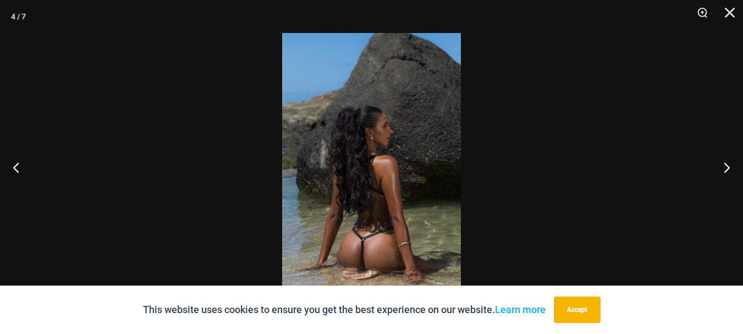
click at [378, 234] on img at bounding box center [371, 167] width 179 height 268
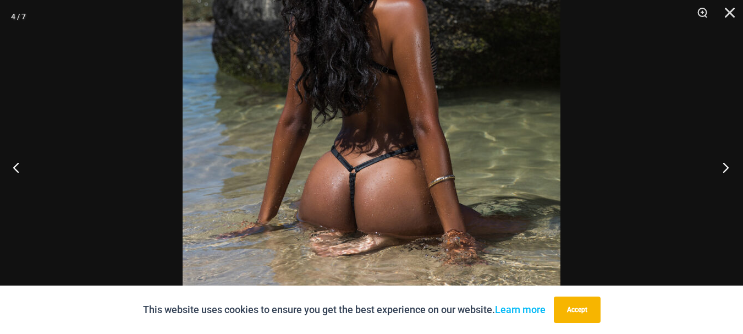
click at [730, 164] on button "Next" at bounding box center [722, 167] width 41 height 55
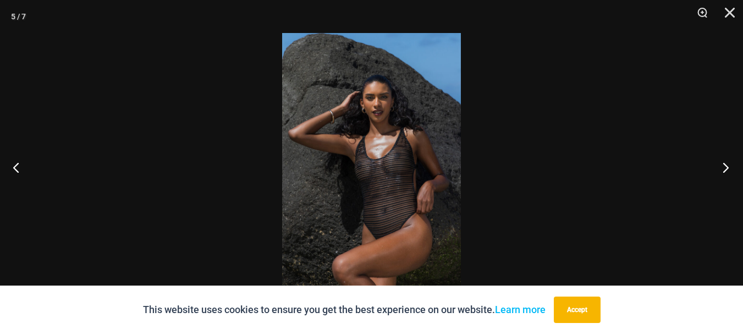
click at [730, 164] on button "Next" at bounding box center [722, 167] width 41 height 55
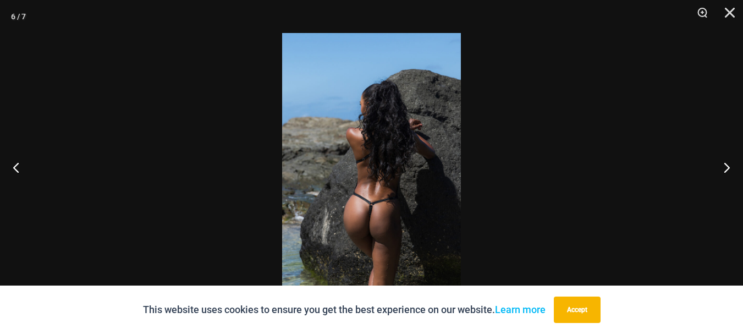
click at [371, 218] on img at bounding box center [371, 167] width 179 height 268
click at [368, 220] on img at bounding box center [371, 167] width 179 height 268
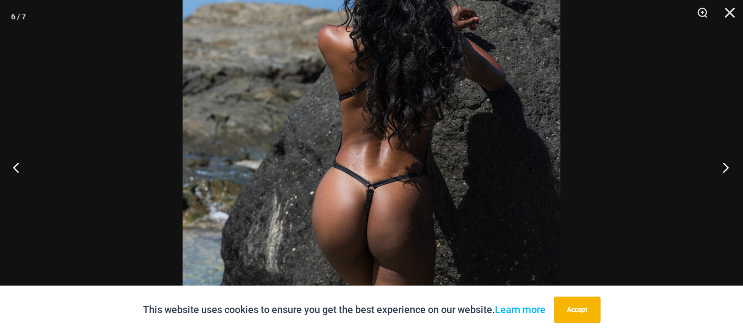
click at [729, 169] on button "Next" at bounding box center [722, 167] width 41 height 55
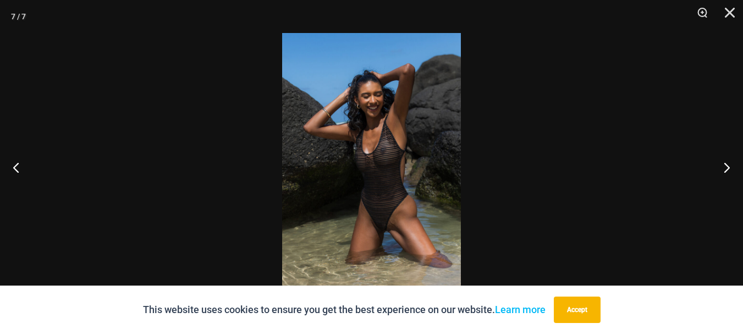
click at [406, 206] on img at bounding box center [371, 167] width 179 height 268
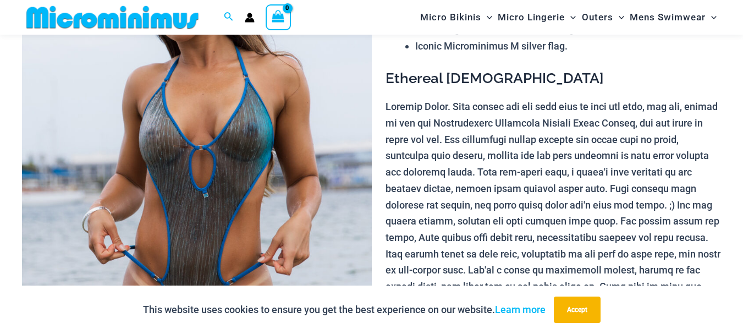
scroll to position [265, 0]
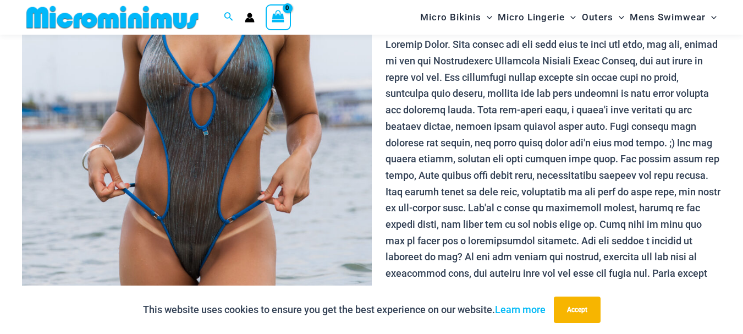
click at [208, 163] on img at bounding box center [197, 97] width 350 height 524
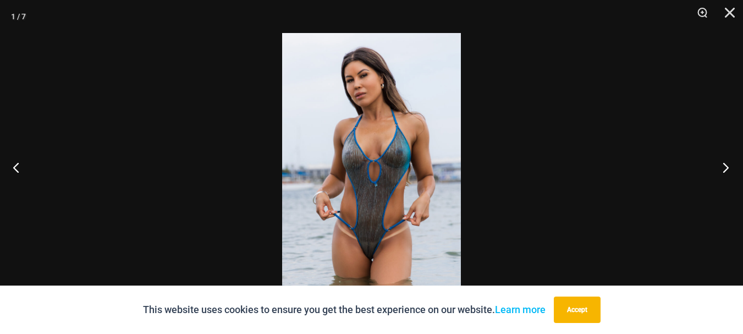
click at [728, 167] on button "Next" at bounding box center [722, 167] width 41 height 55
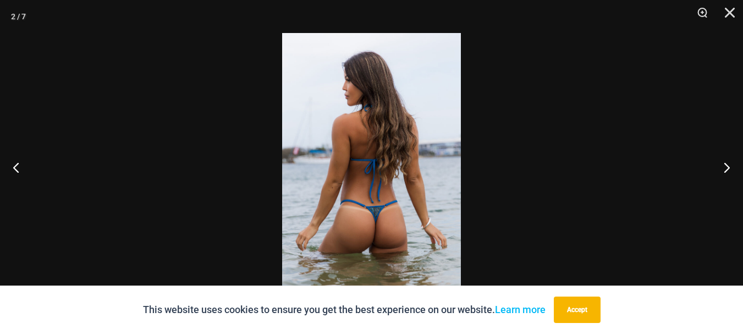
click at [360, 182] on img at bounding box center [371, 167] width 179 height 268
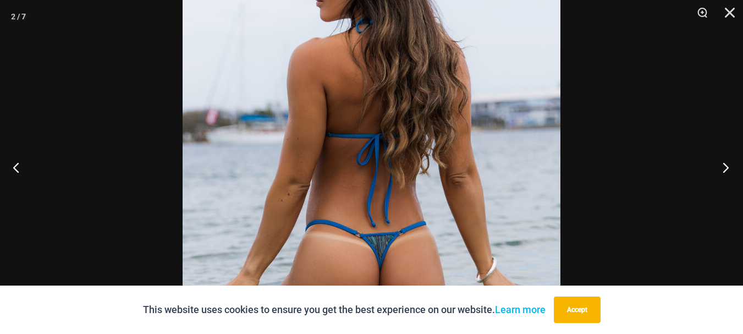
click at [725, 167] on button "Next" at bounding box center [722, 167] width 41 height 55
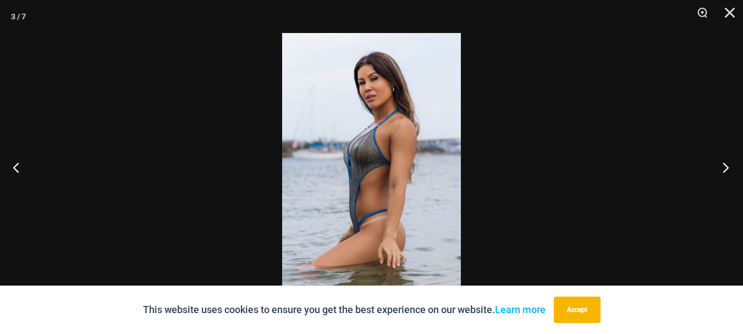
click at [725, 168] on button "Next" at bounding box center [722, 167] width 41 height 55
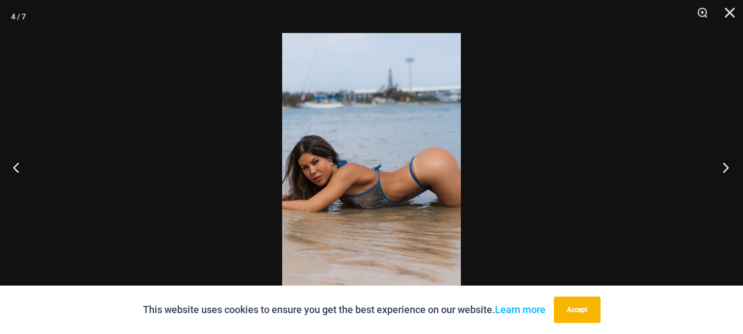
click at [725, 168] on button "Next" at bounding box center [722, 167] width 41 height 55
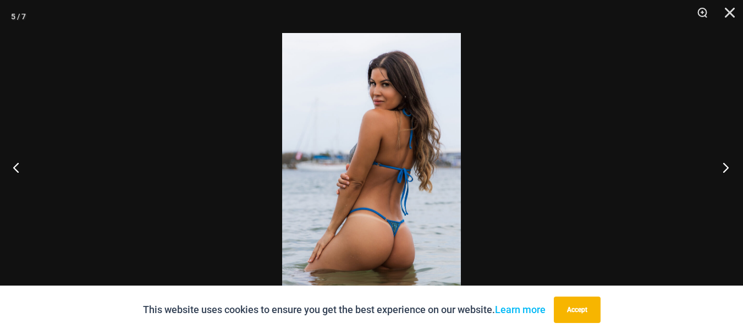
click at [725, 168] on button "Next" at bounding box center [722, 167] width 41 height 55
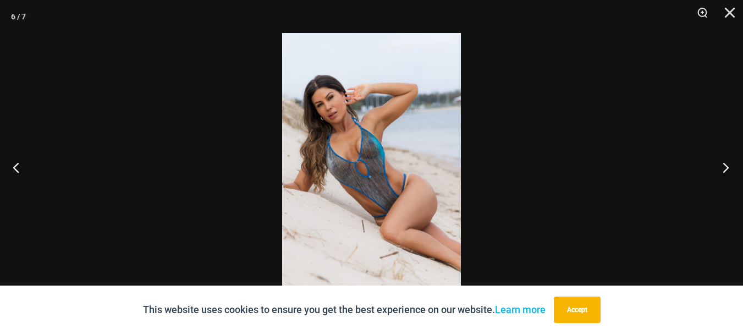
click at [725, 168] on button "Next" at bounding box center [722, 167] width 41 height 55
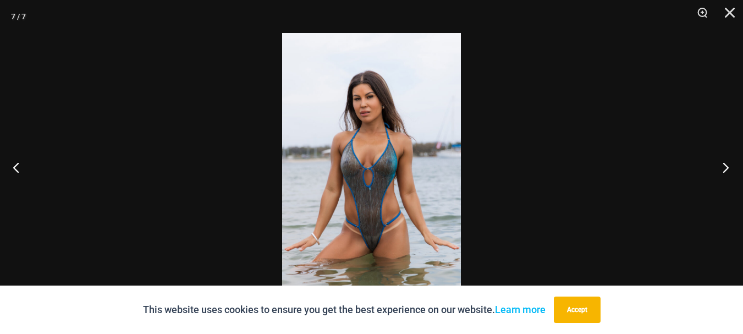
click at [725, 168] on button "Next" at bounding box center [722, 167] width 41 height 55
